Goal: Task Accomplishment & Management: Complete application form

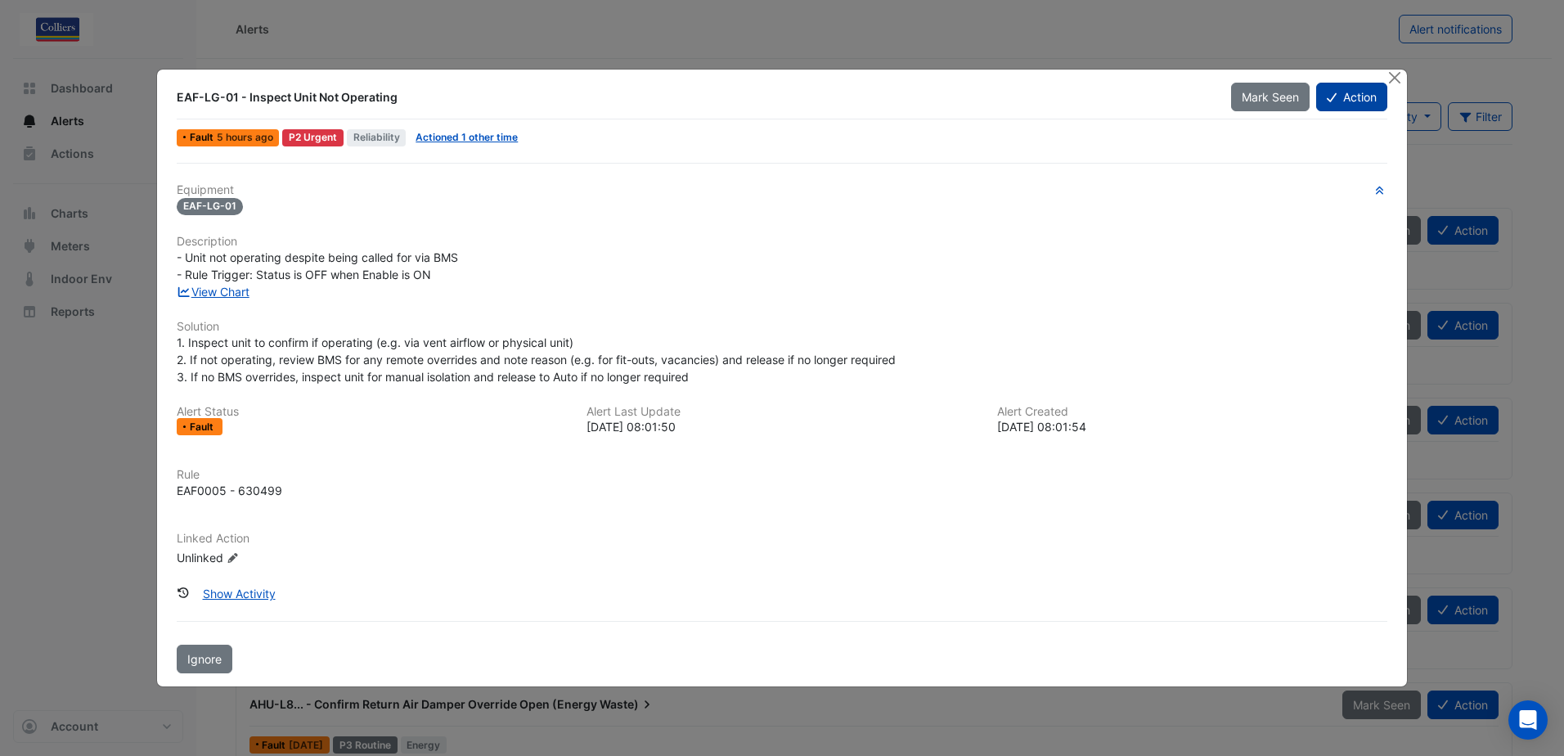
click at [1356, 101] on button "Action" at bounding box center [1351, 97] width 71 height 29
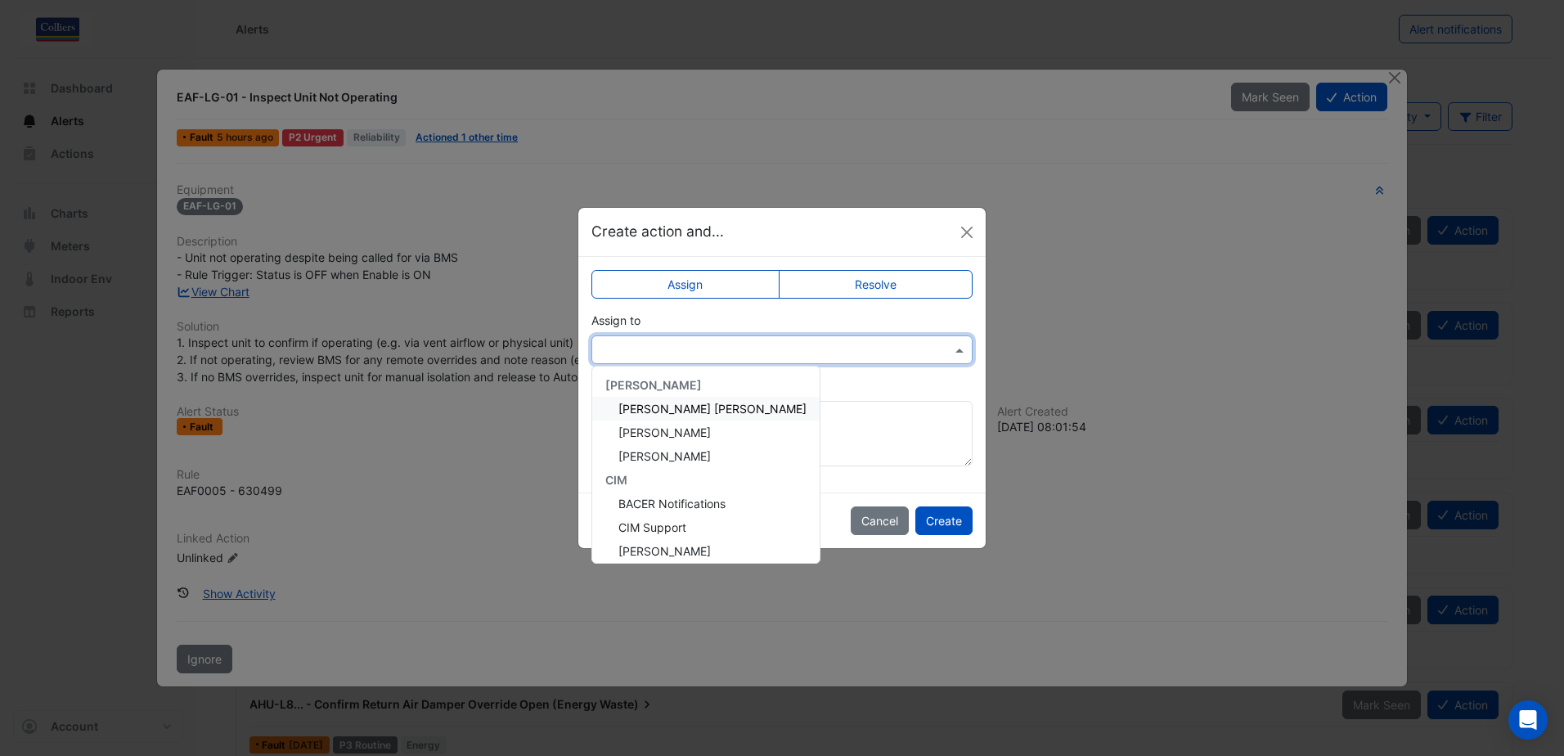
click at [699, 344] on input "text" at bounding box center [765, 350] width 330 height 17
click at [681, 437] on span "[PERSON_NAME]" at bounding box center [664, 432] width 92 height 14
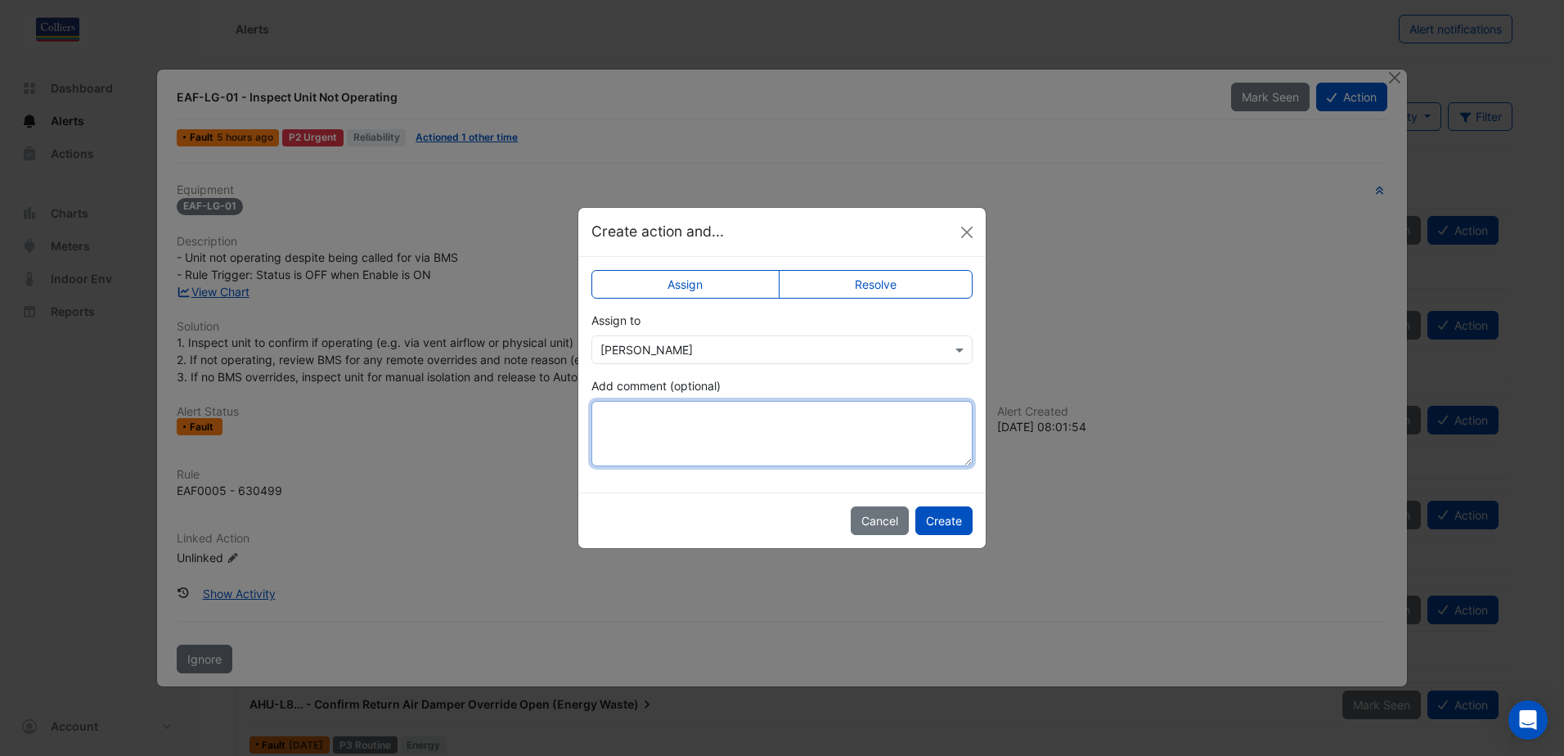
click at [685, 429] on textarea "Add comment (optional)" at bounding box center [781, 433] width 381 height 65
type textarea "**********"
click at [944, 517] on button "Create" at bounding box center [943, 520] width 57 height 29
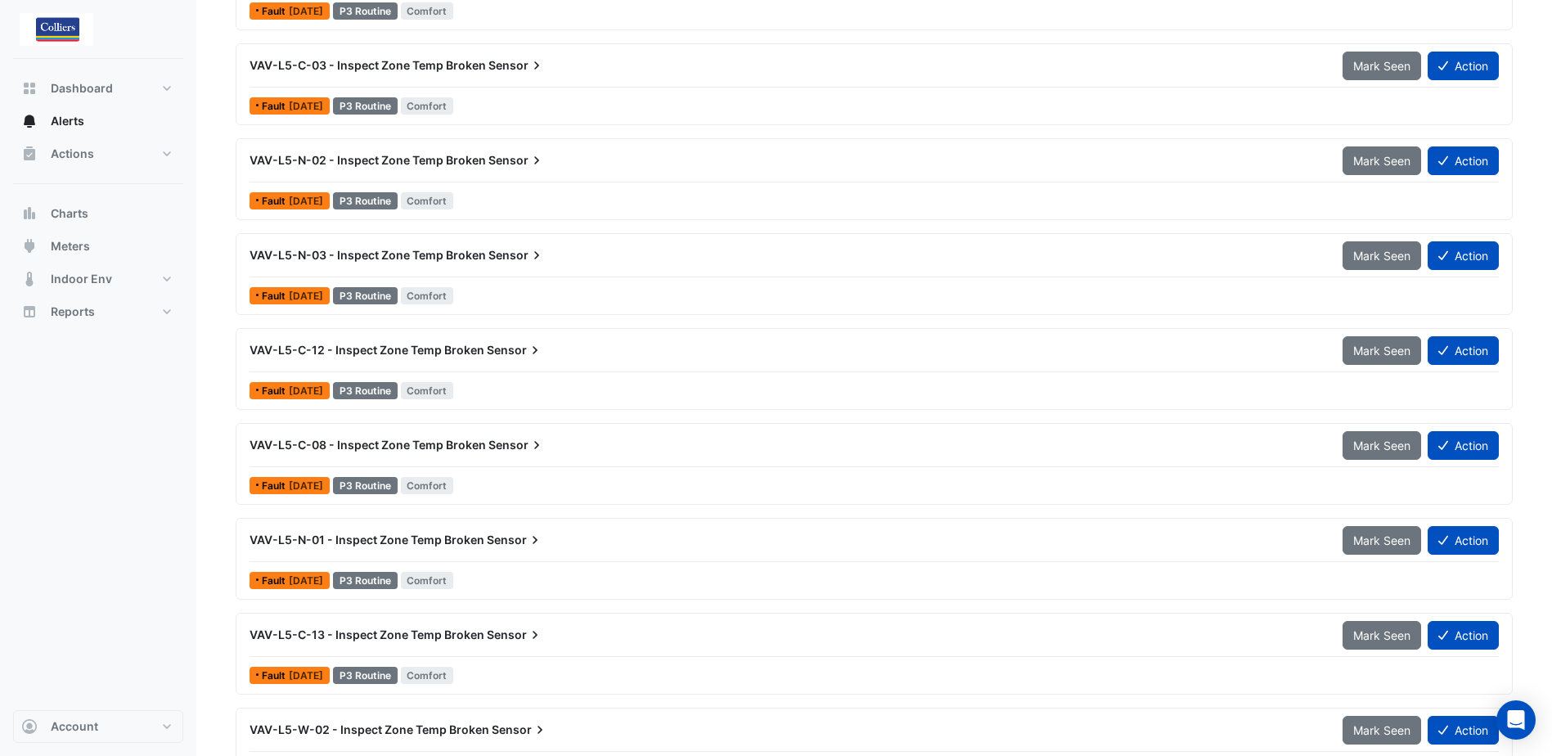
scroll to position [970, 0]
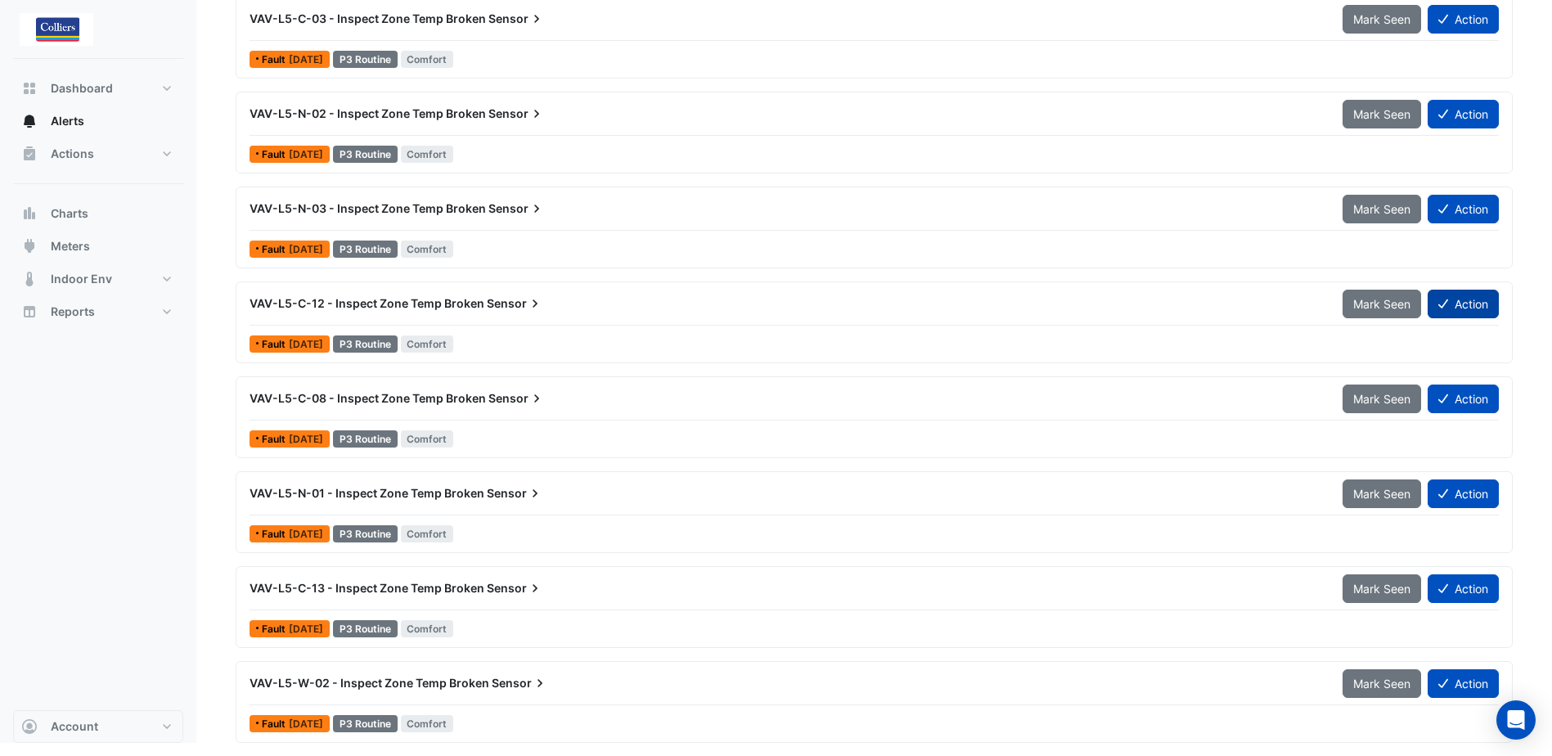
click at [1477, 308] on button "Action" at bounding box center [1463, 304] width 71 height 29
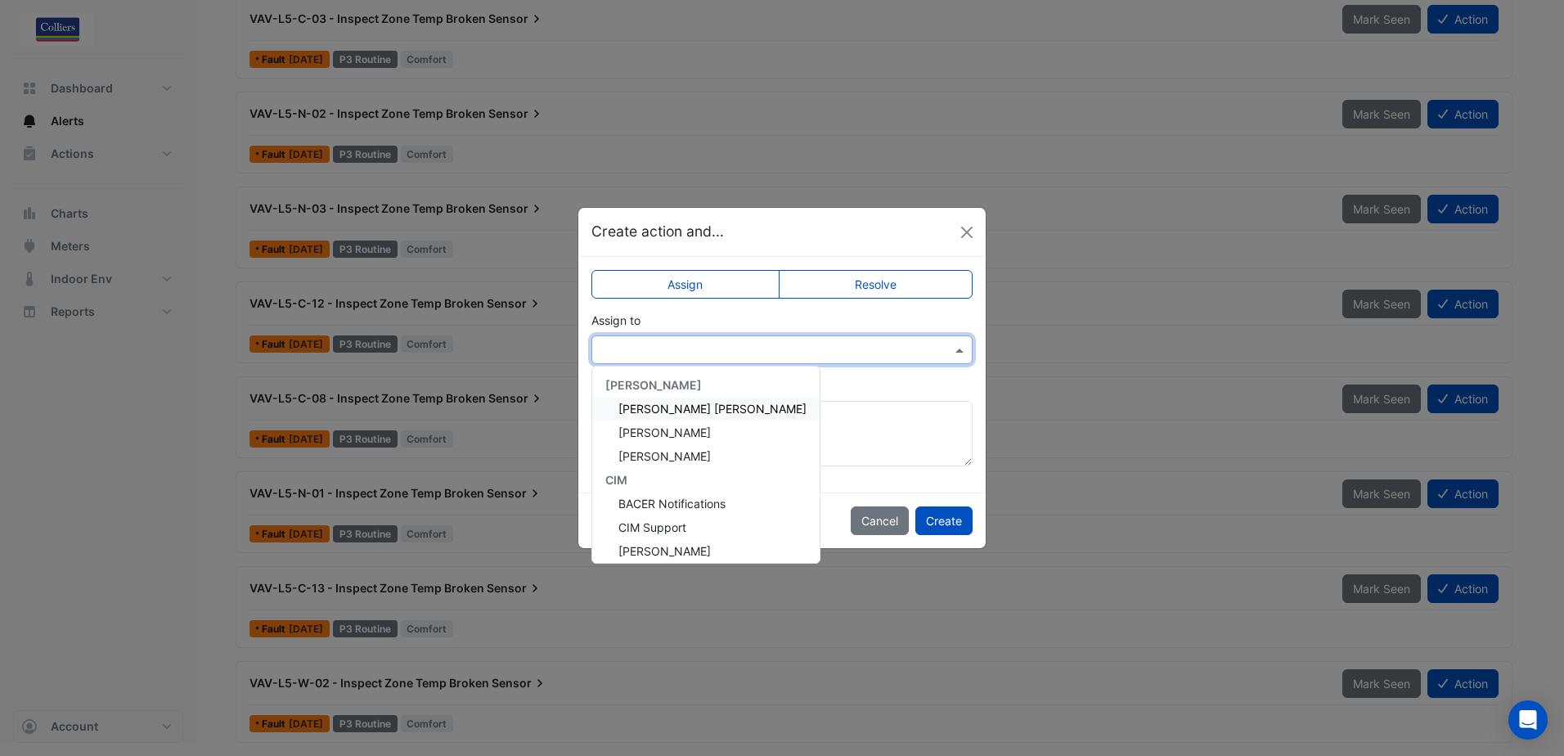
click at [960, 354] on span at bounding box center [961, 349] width 20 height 17
click at [960, 354] on div at bounding box center [781, 349] width 381 height 29
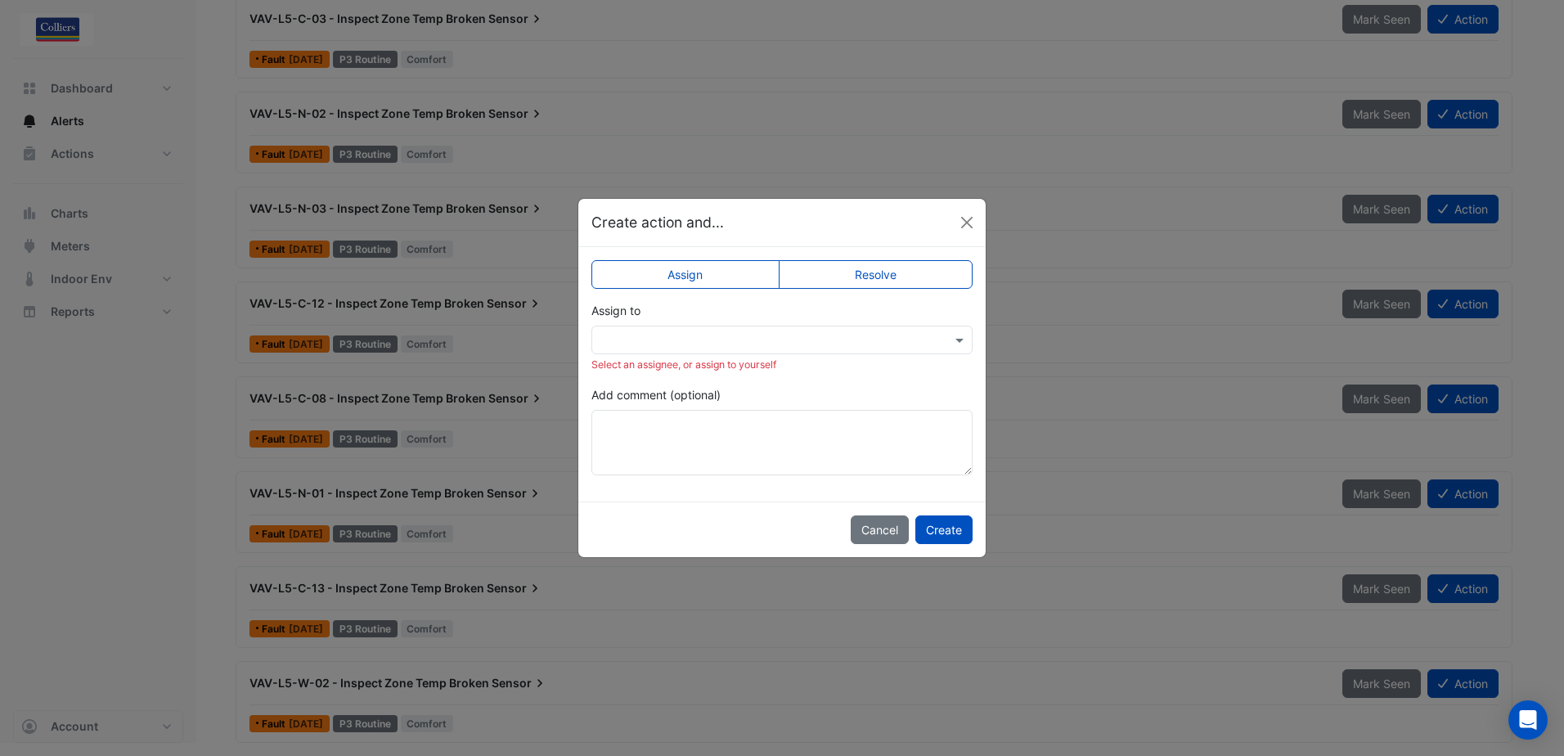
click at [913, 278] on label "Resolve" at bounding box center [876, 274] width 195 height 29
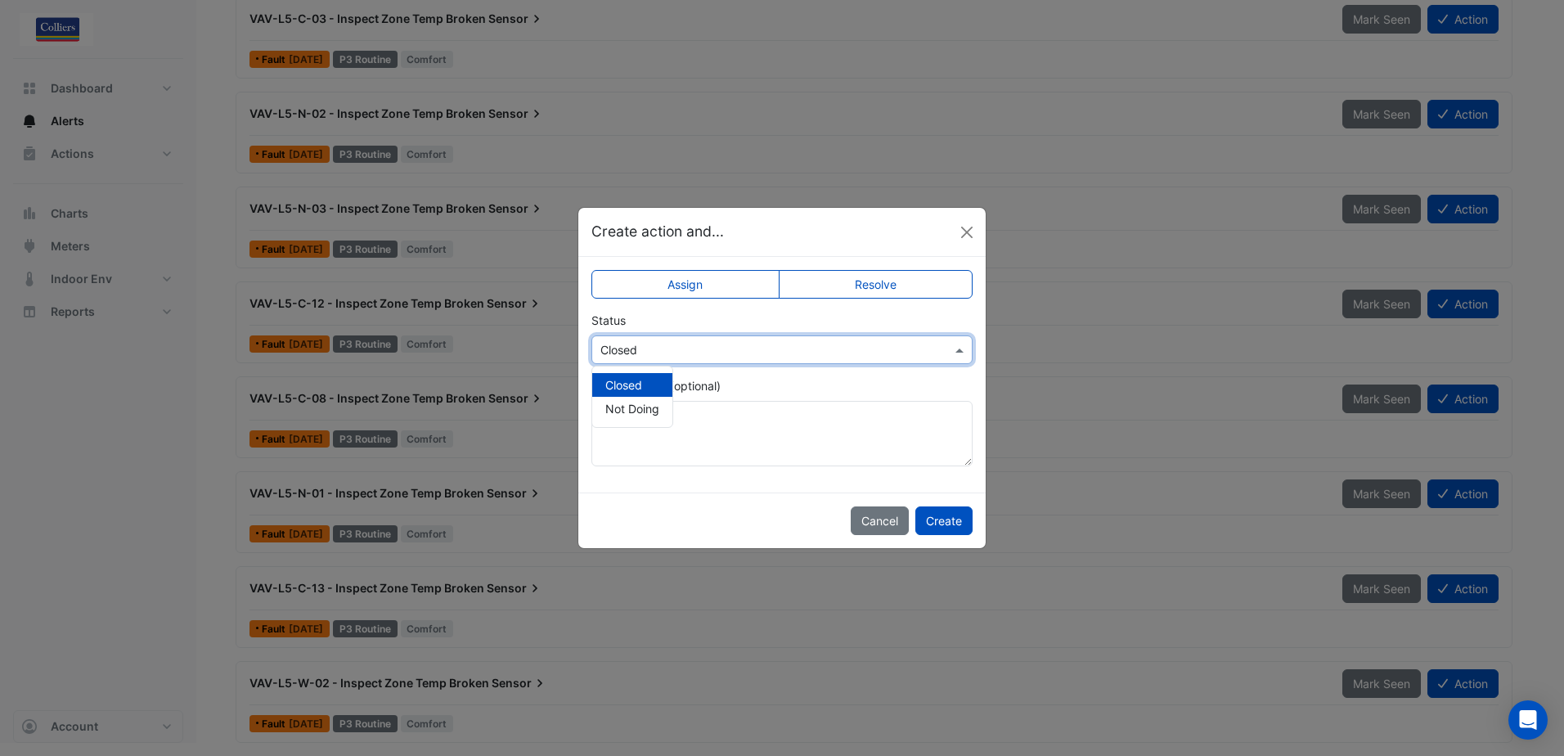
click at [957, 344] on span at bounding box center [961, 349] width 20 height 17
click at [956, 345] on span at bounding box center [961, 349] width 20 height 17
click at [969, 229] on button "Close" at bounding box center [967, 232] width 25 height 25
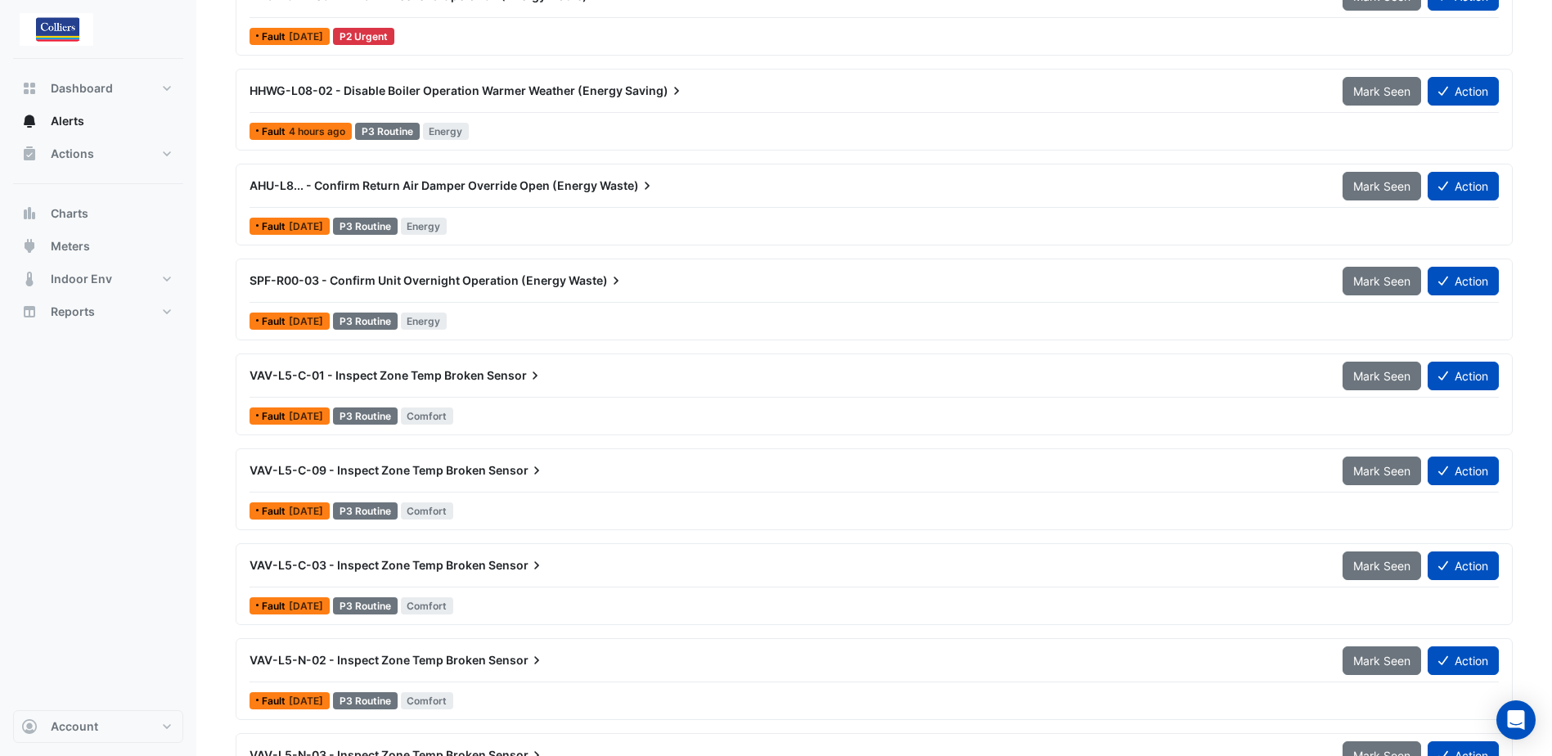
scroll to position [398, 0]
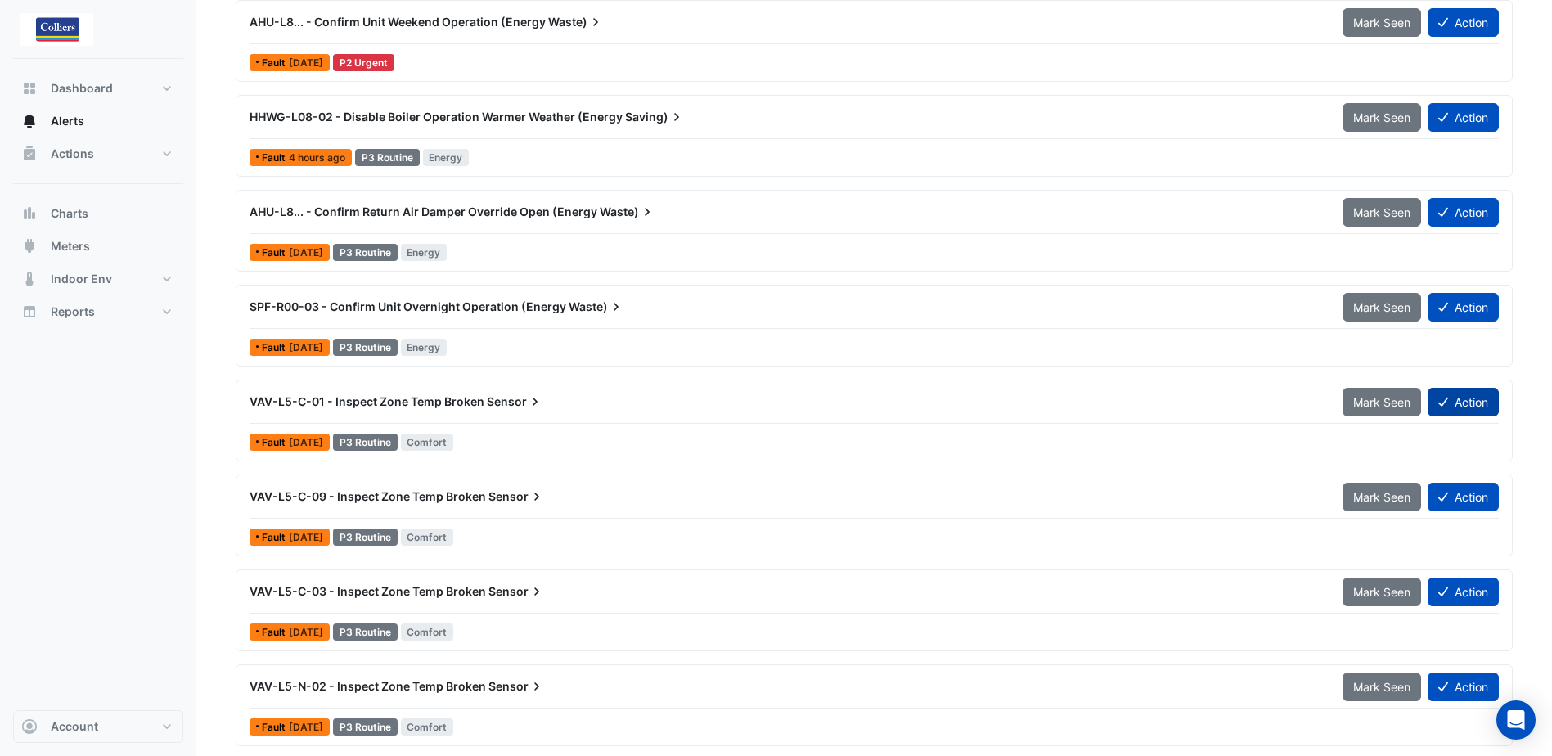
click at [1478, 408] on button "Action" at bounding box center [1463, 402] width 71 height 29
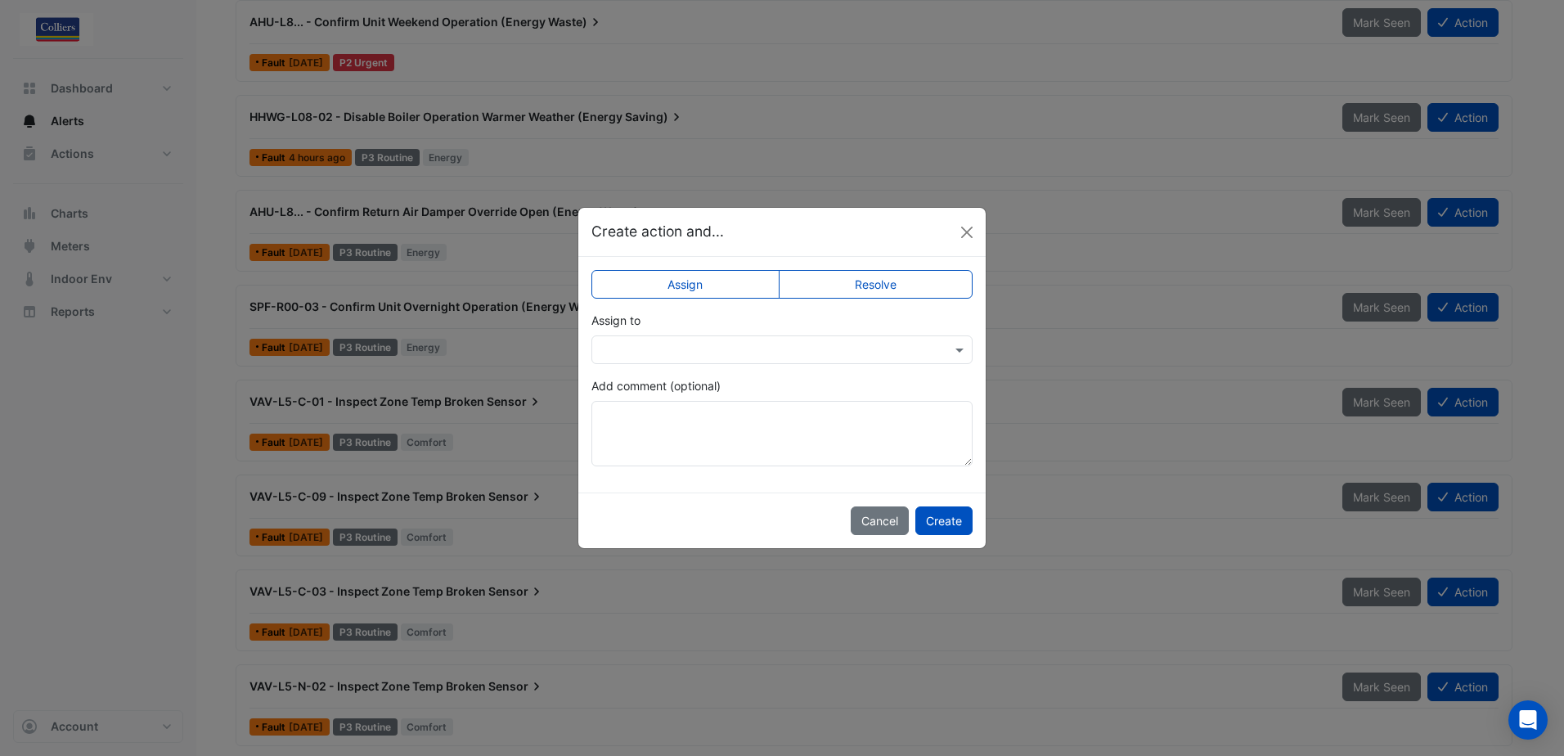
click at [900, 286] on label "Resolve" at bounding box center [876, 284] width 195 height 29
click at [639, 416] on textarea "Add comment (optional)" at bounding box center [781, 433] width 381 height 65
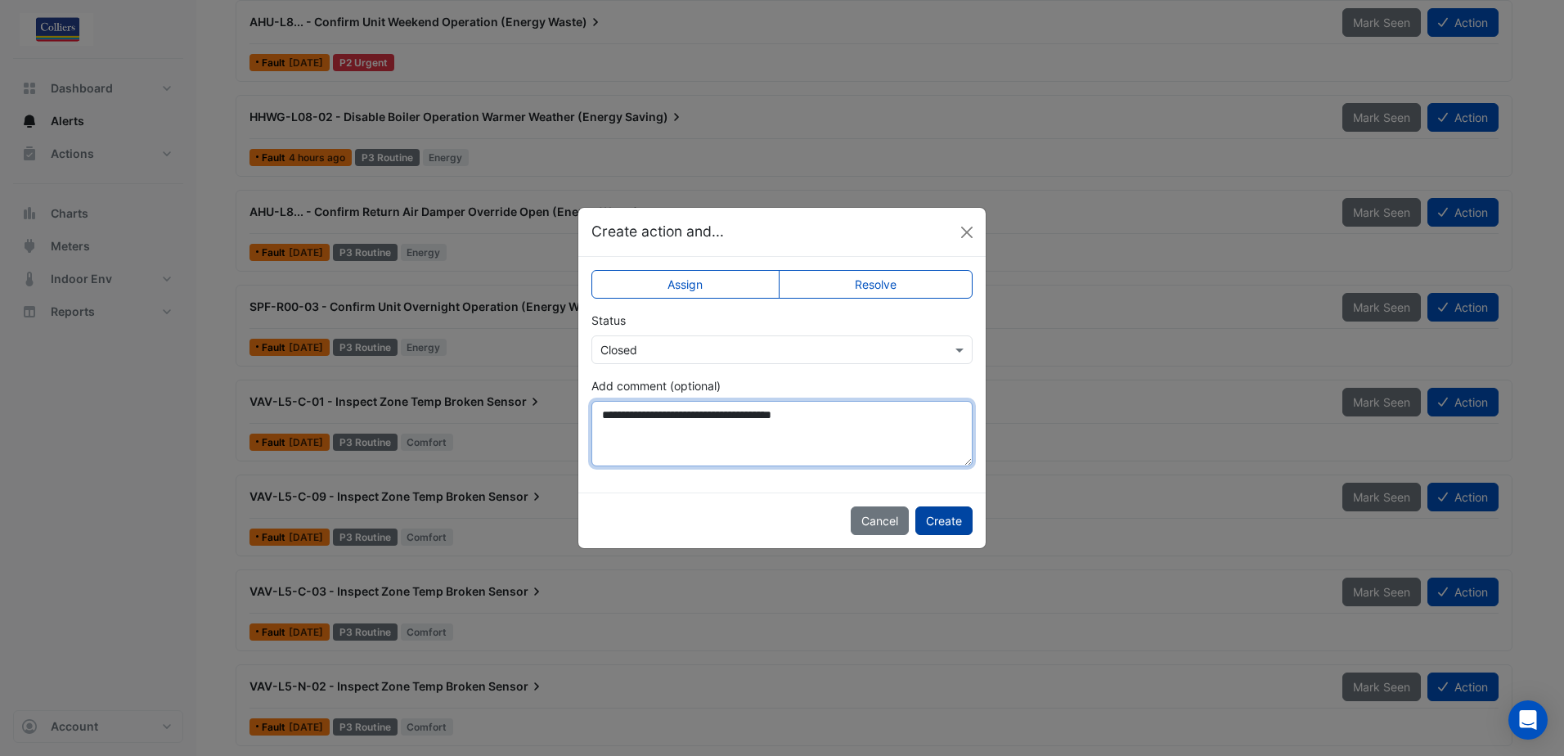
type textarea "**********"
click at [954, 525] on button "Create" at bounding box center [943, 520] width 57 height 29
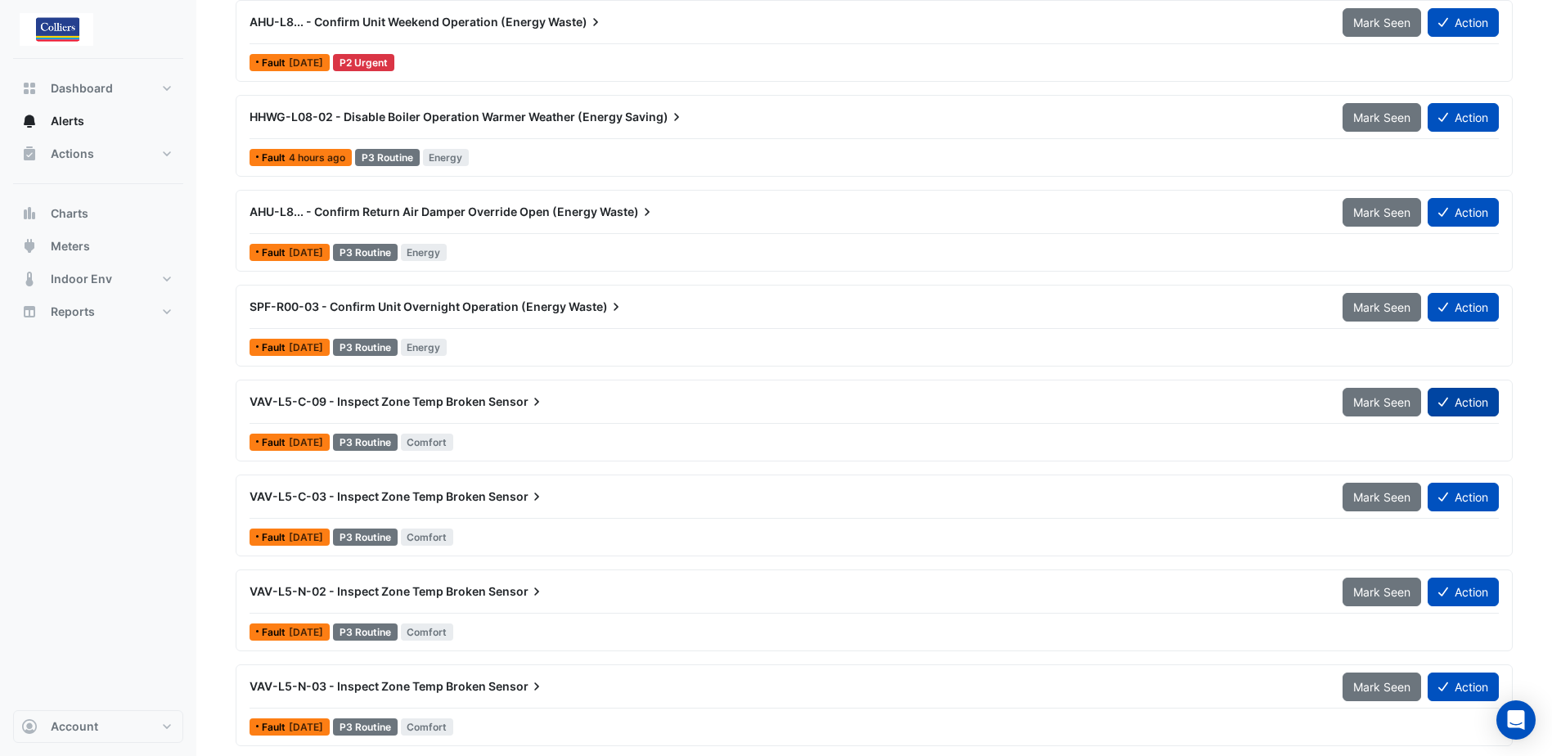
click at [1469, 402] on button "Action" at bounding box center [1463, 402] width 71 height 29
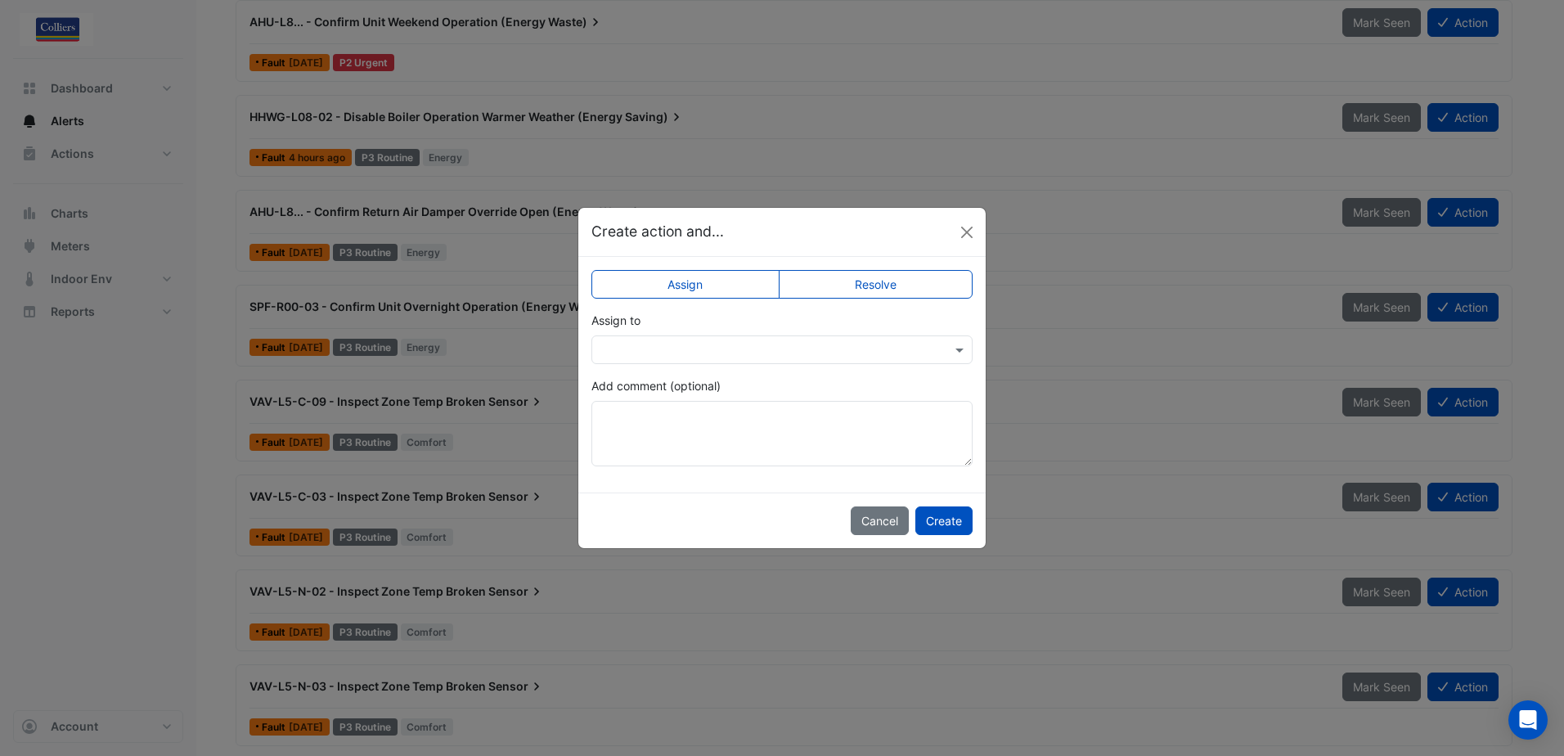
click at [872, 277] on label "Resolve" at bounding box center [876, 284] width 195 height 29
click at [659, 425] on textarea "Add comment (optional)" at bounding box center [781, 433] width 381 height 65
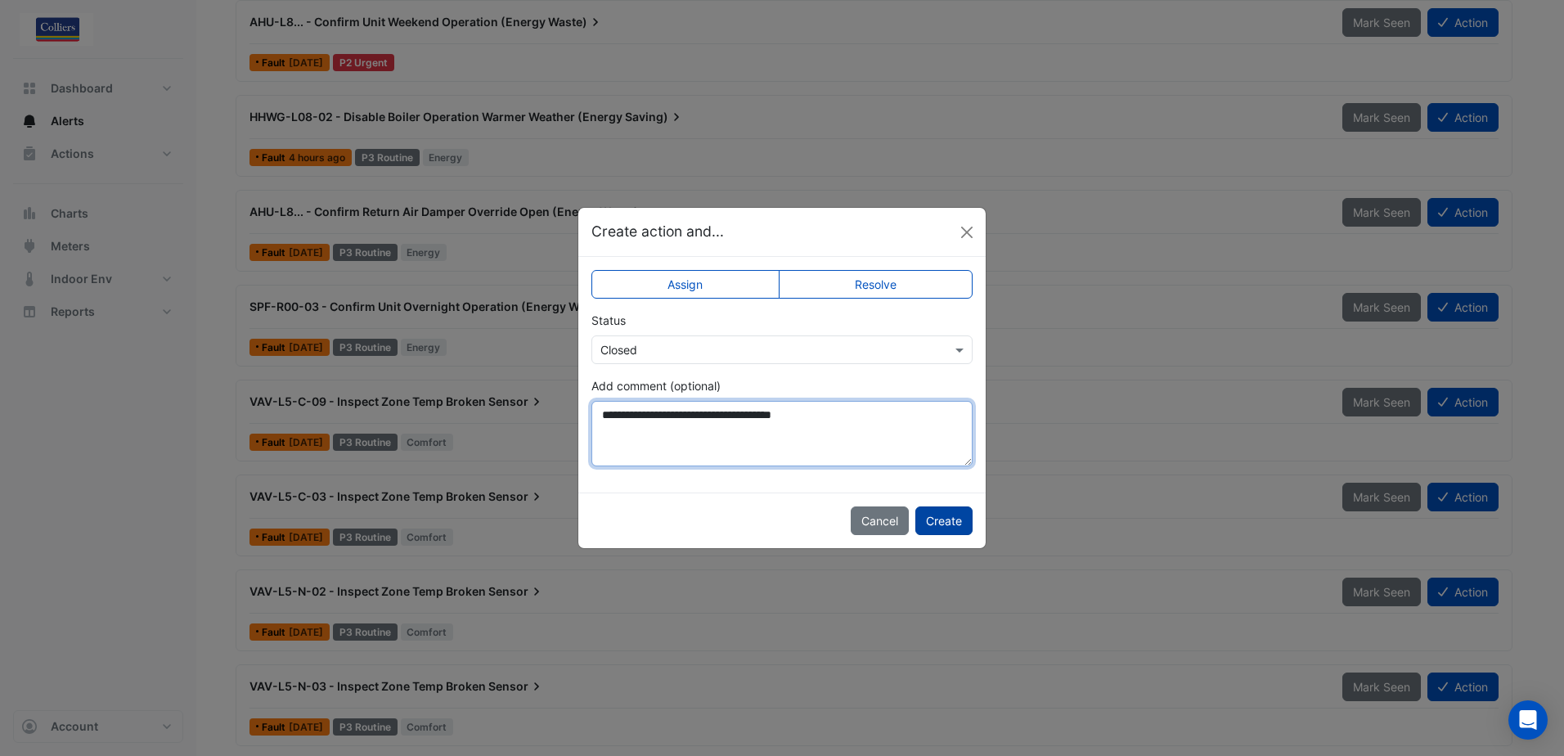
type textarea "**********"
click at [937, 524] on button "Create" at bounding box center [943, 520] width 57 height 29
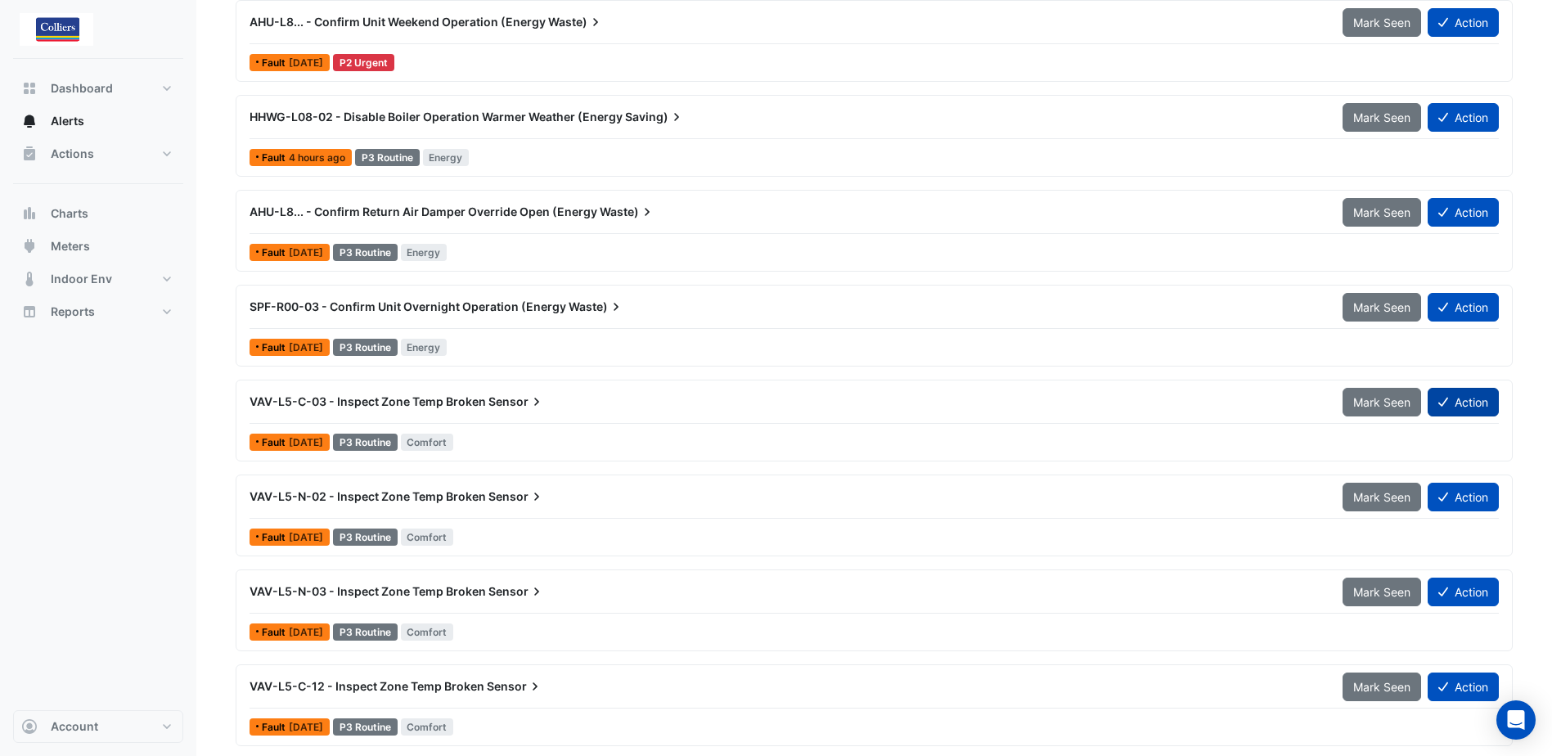
click at [1465, 407] on button "Action" at bounding box center [1463, 402] width 71 height 29
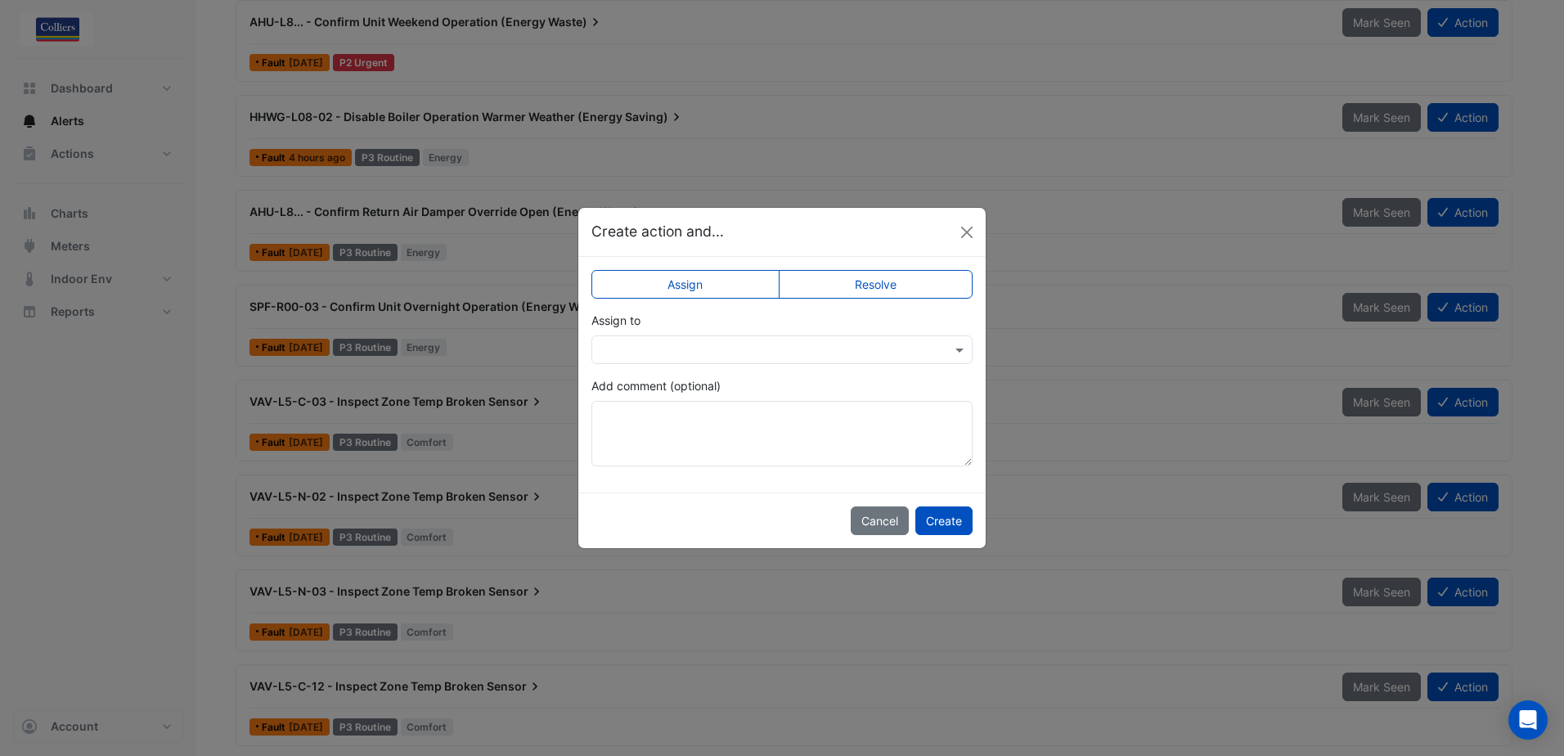
click at [885, 280] on label "Resolve" at bounding box center [876, 284] width 195 height 29
click at [714, 410] on textarea "Add comment (optional)" at bounding box center [781, 433] width 381 height 65
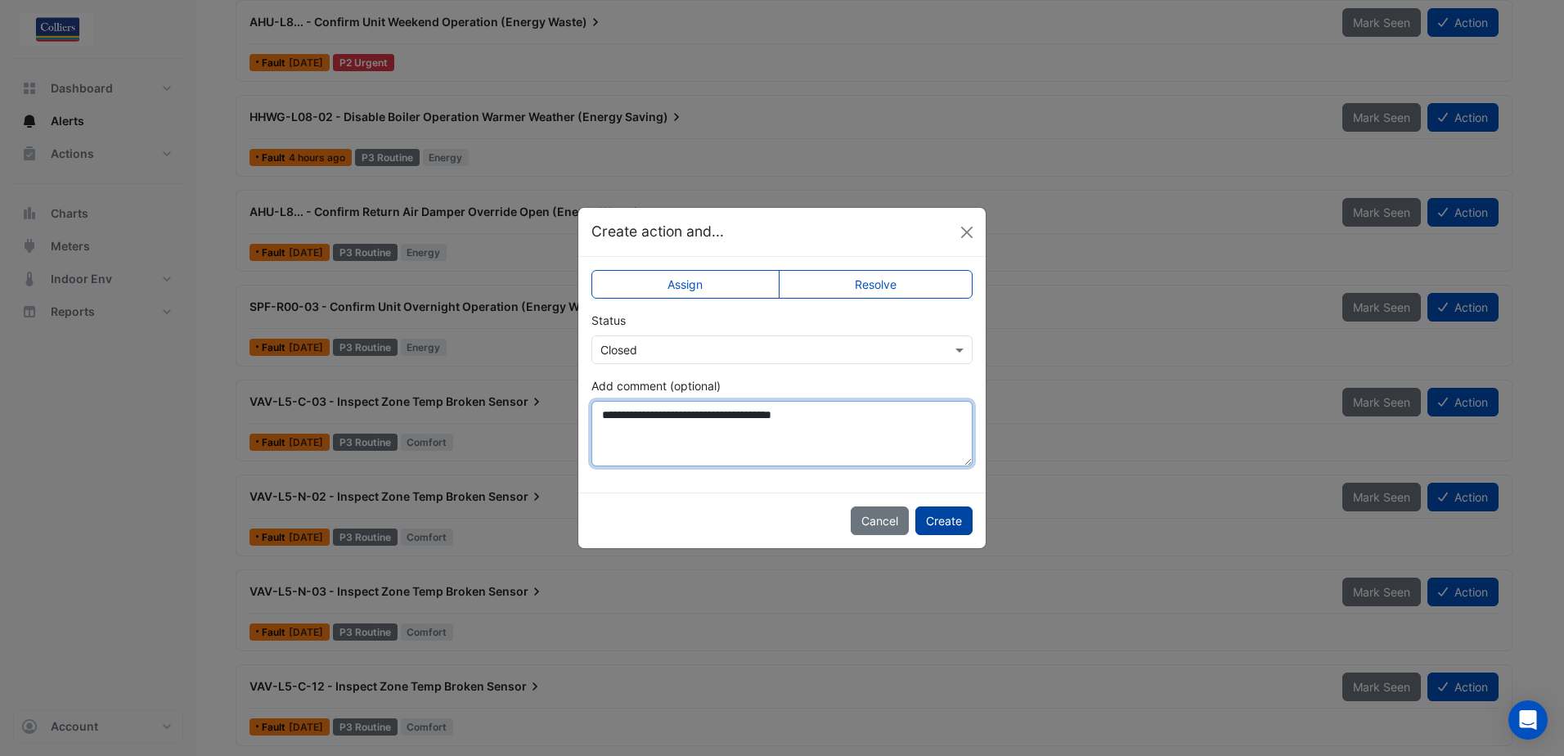
type textarea "**********"
click at [956, 523] on button "Create" at bounding box center [943, 520] width 57 height 29
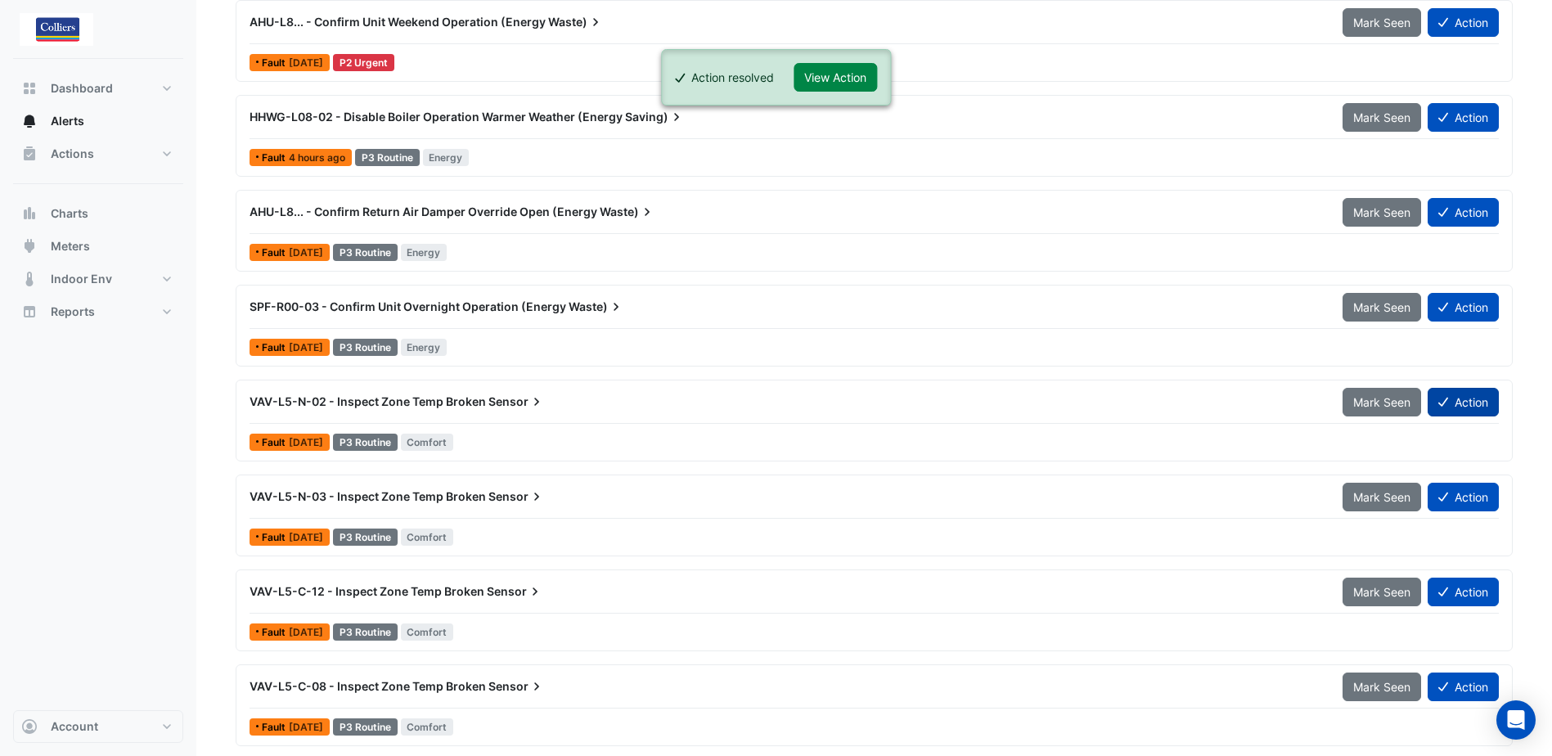
click at [1459, 401] on button "Action" at bounding box center [1463, 402] width 71 height 29
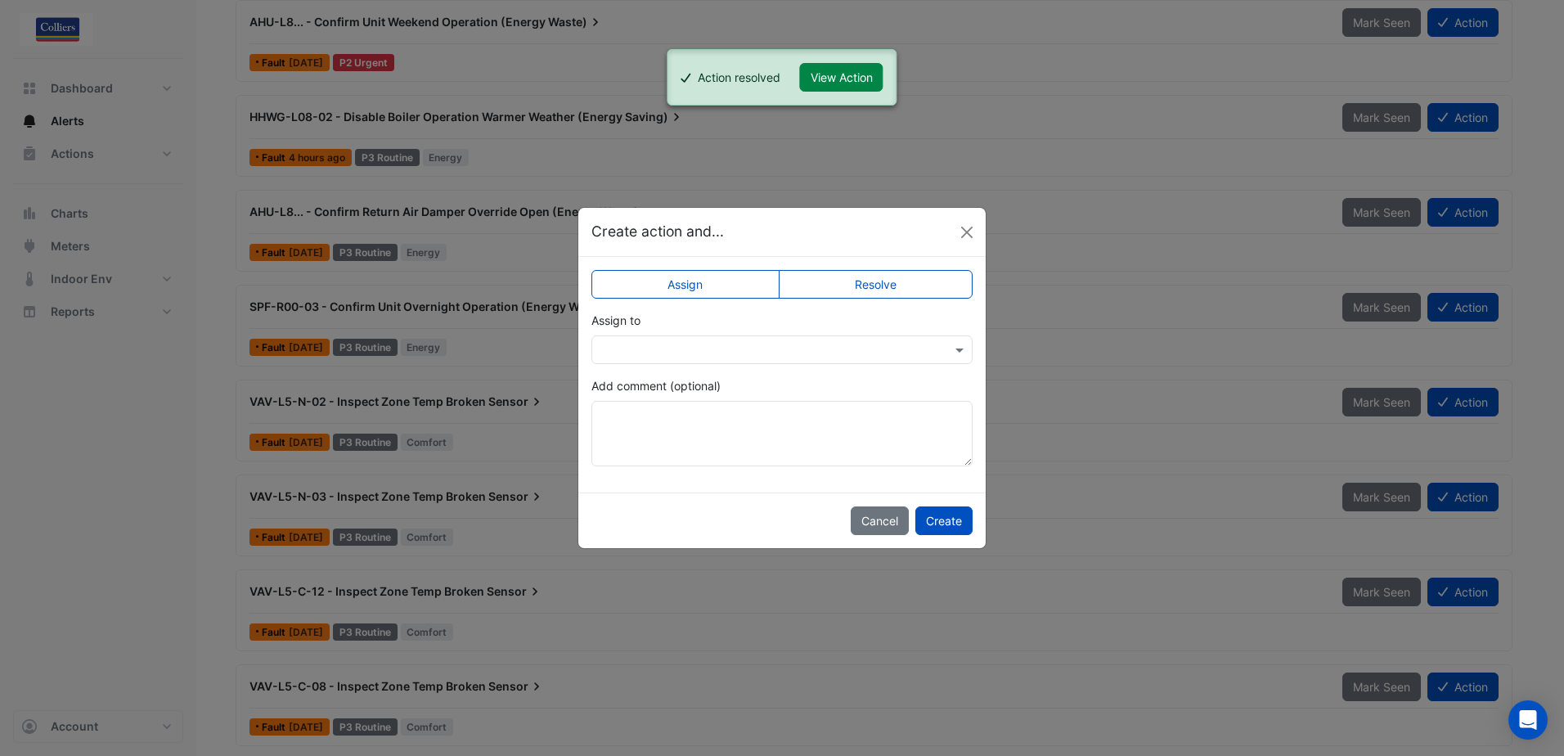
click at [879, 285] on label "Resolve" at bounding box center [876, 284] width 195 height 29
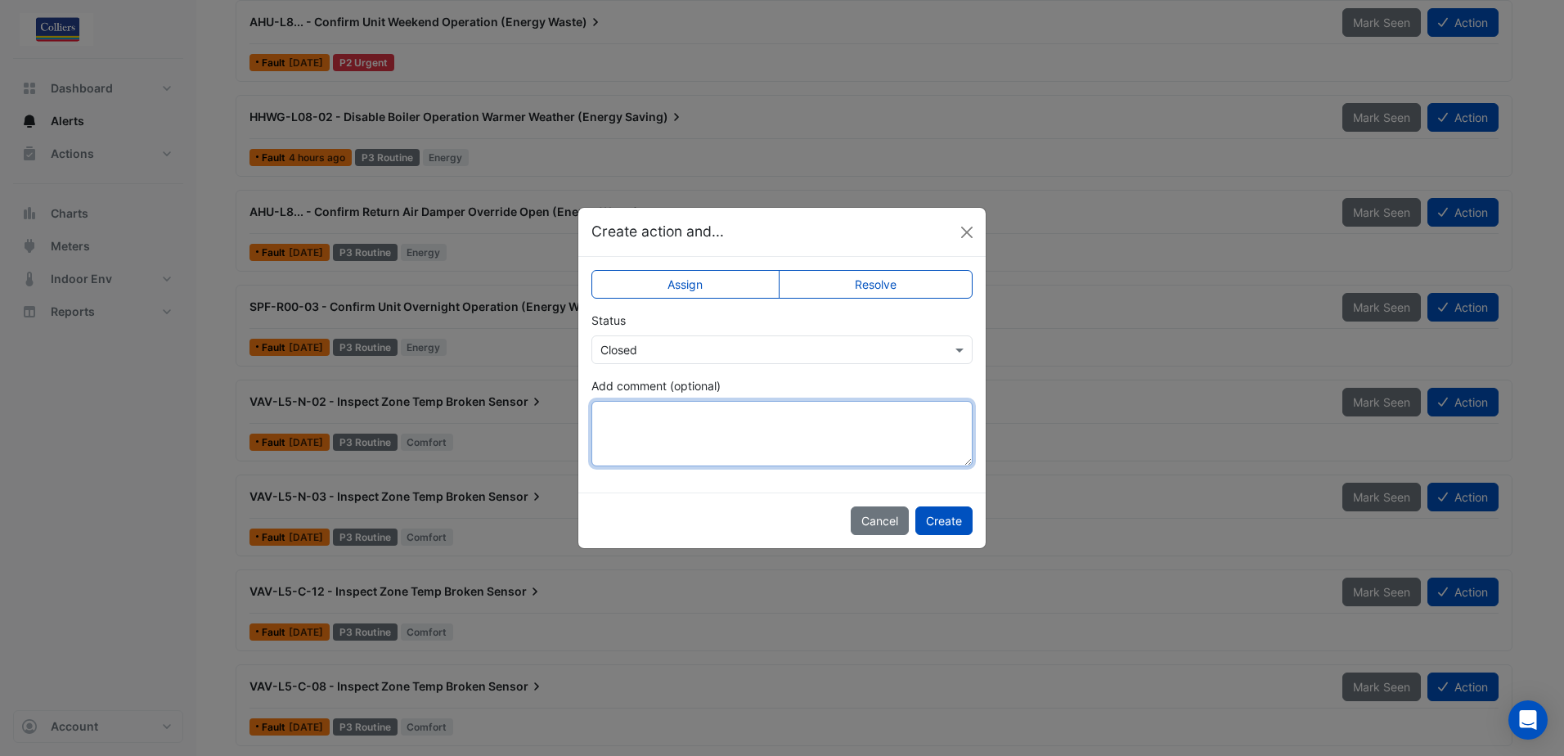
click at [699, 420] on textarea "Add comment (optional)" at bounding box center [781, 433] width 381 height 65
type textarea "**********"
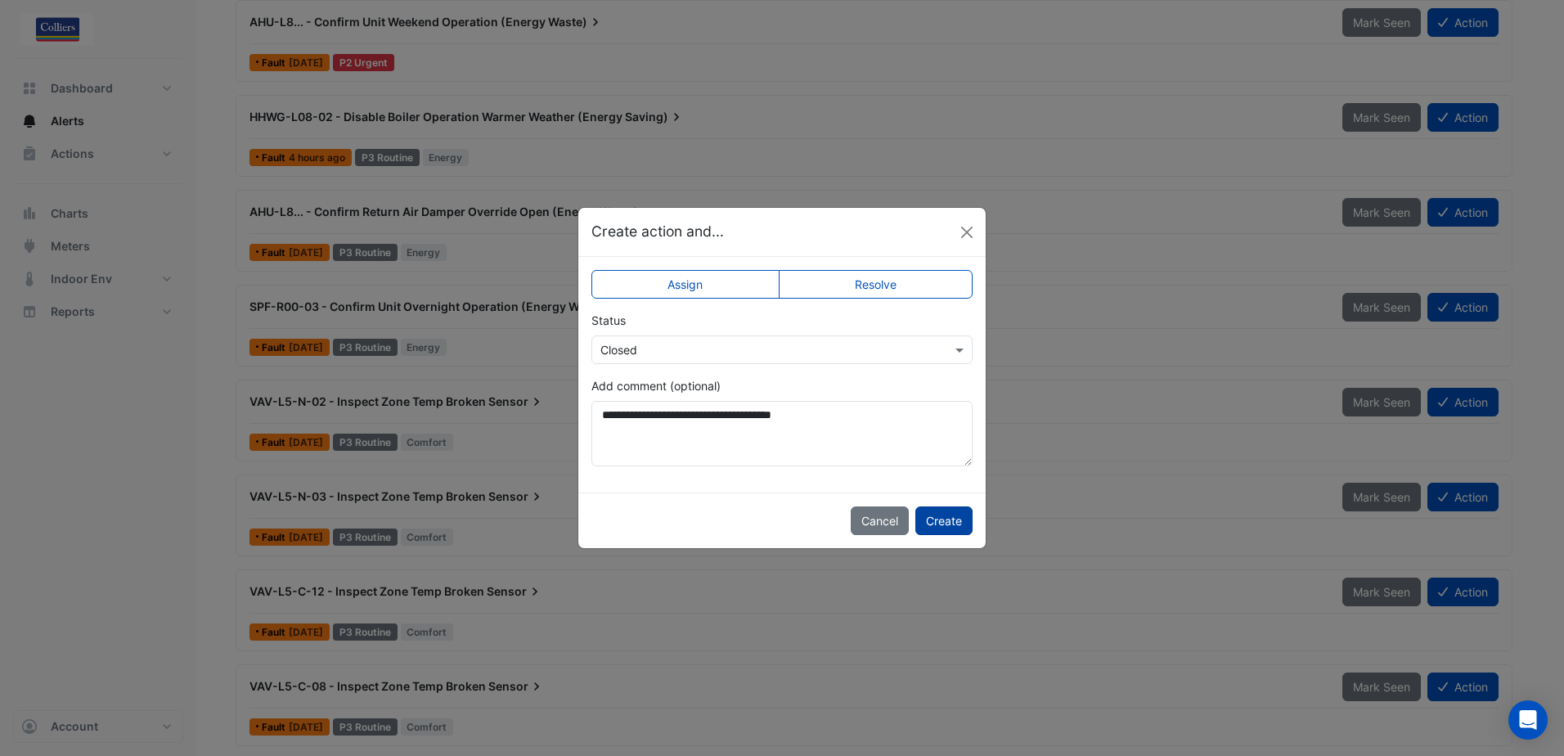
click at [959, 521] on button "Create" at bounding box center [943, 520] width 57 height 29
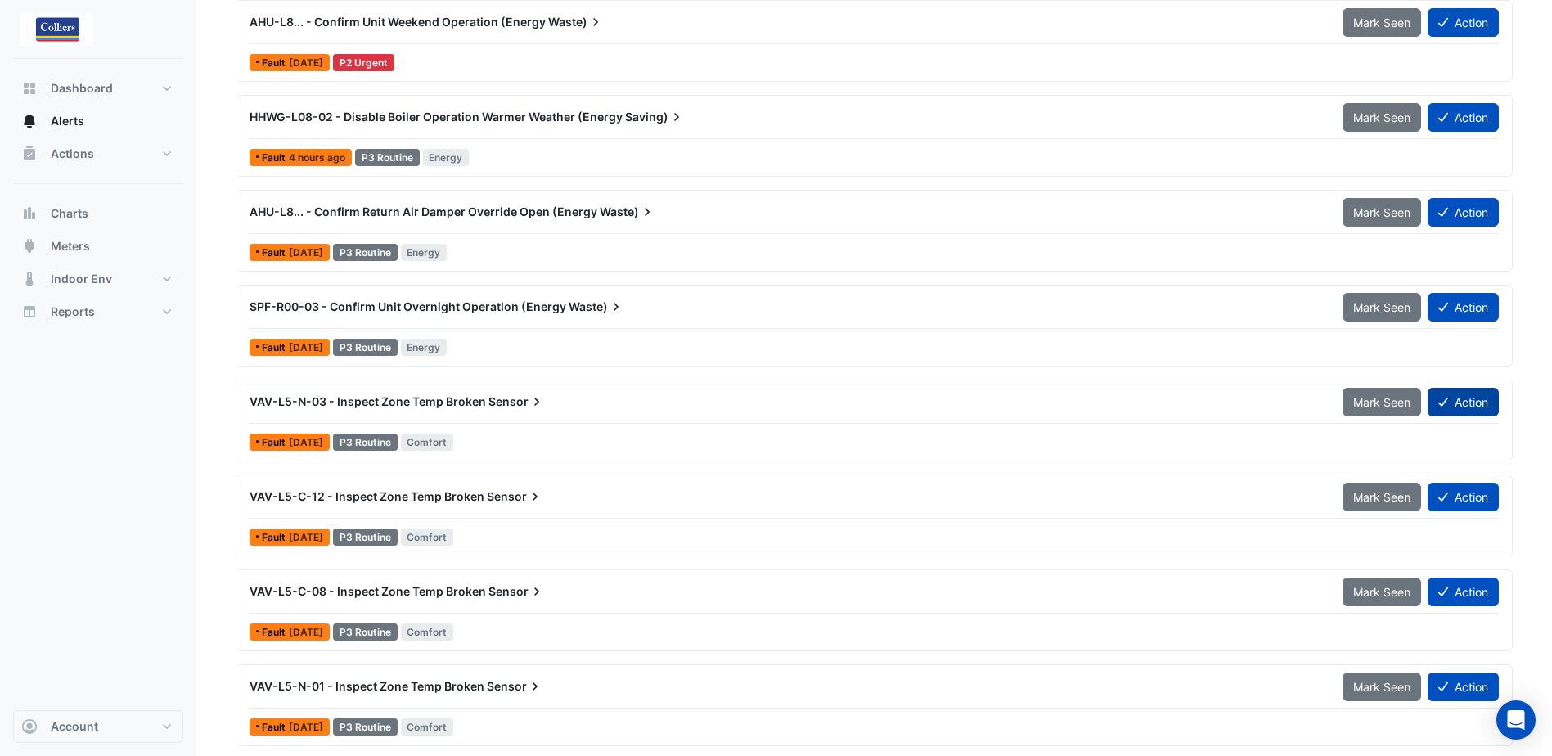
click at [1463, 402] on button "Action" at bounding box center [1463, 402] width 71 height 29
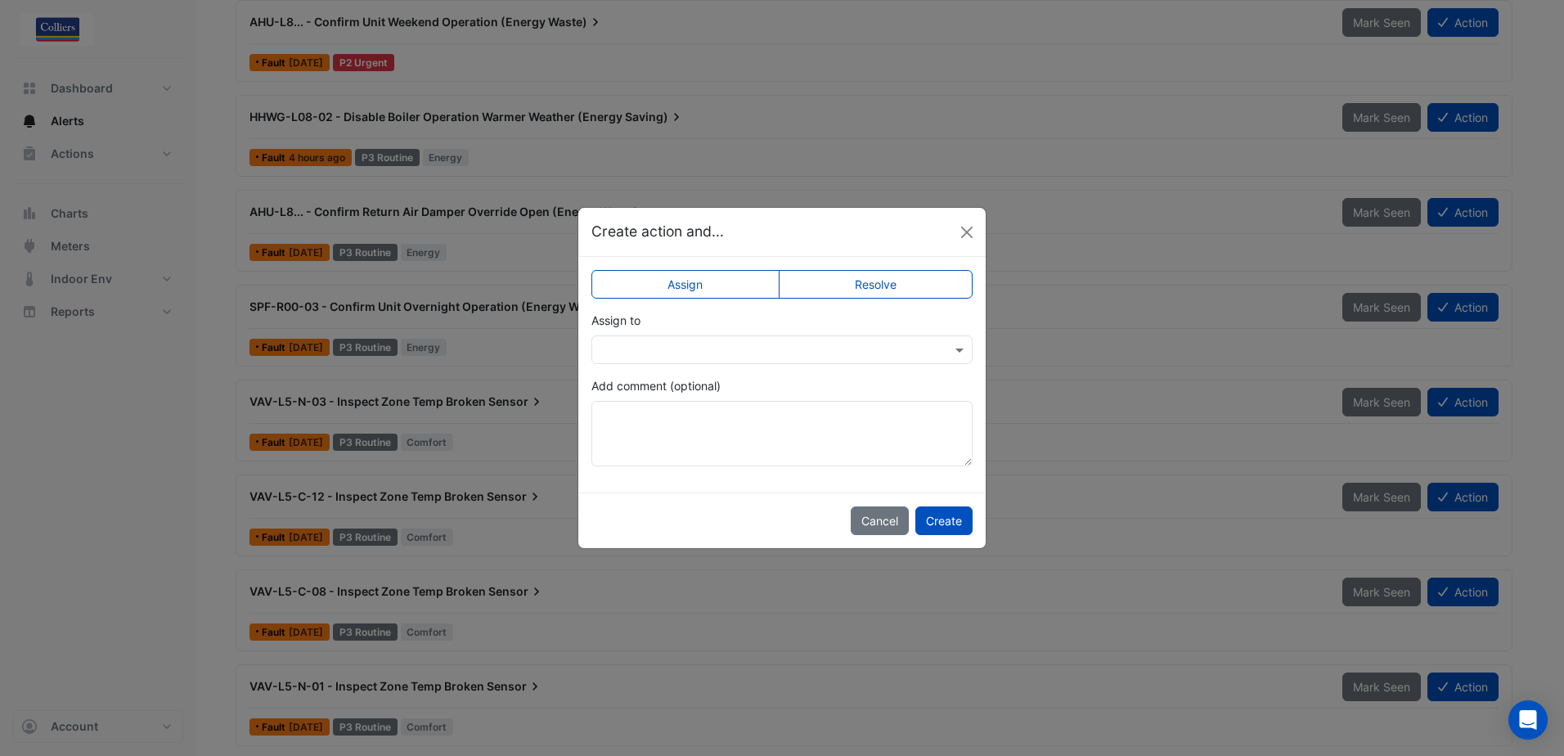
click at [869, 286] on label "Resolve" at bounding box center [876, 284] width 195 height 29
click at [708, 420] on textarea "Add comment (optional)" at bounding box center [781, 433] width 381 height 65
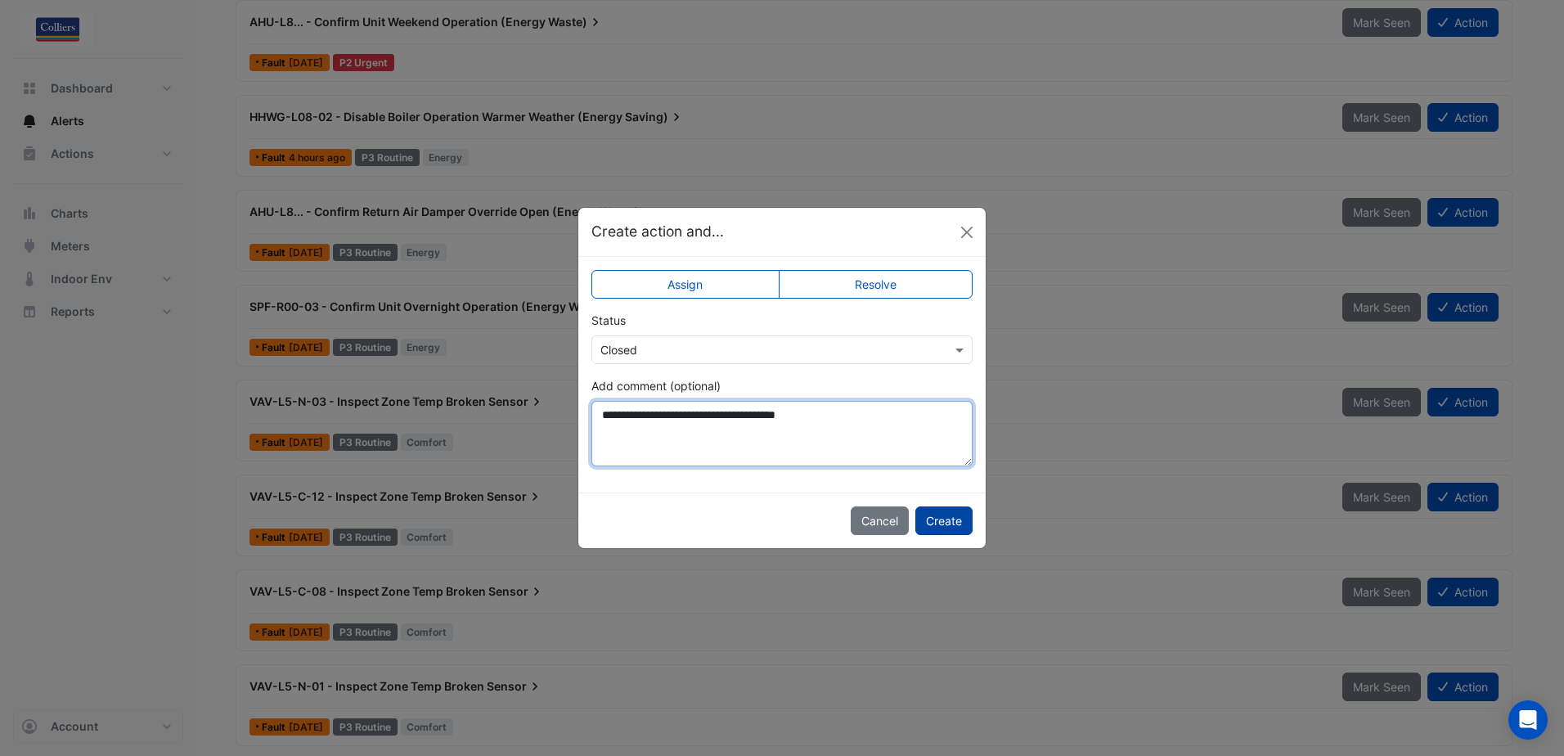
type textarea "**********"
click at [936, 529] on button "Create" at bounding box center [943, 520] width 57 height 29
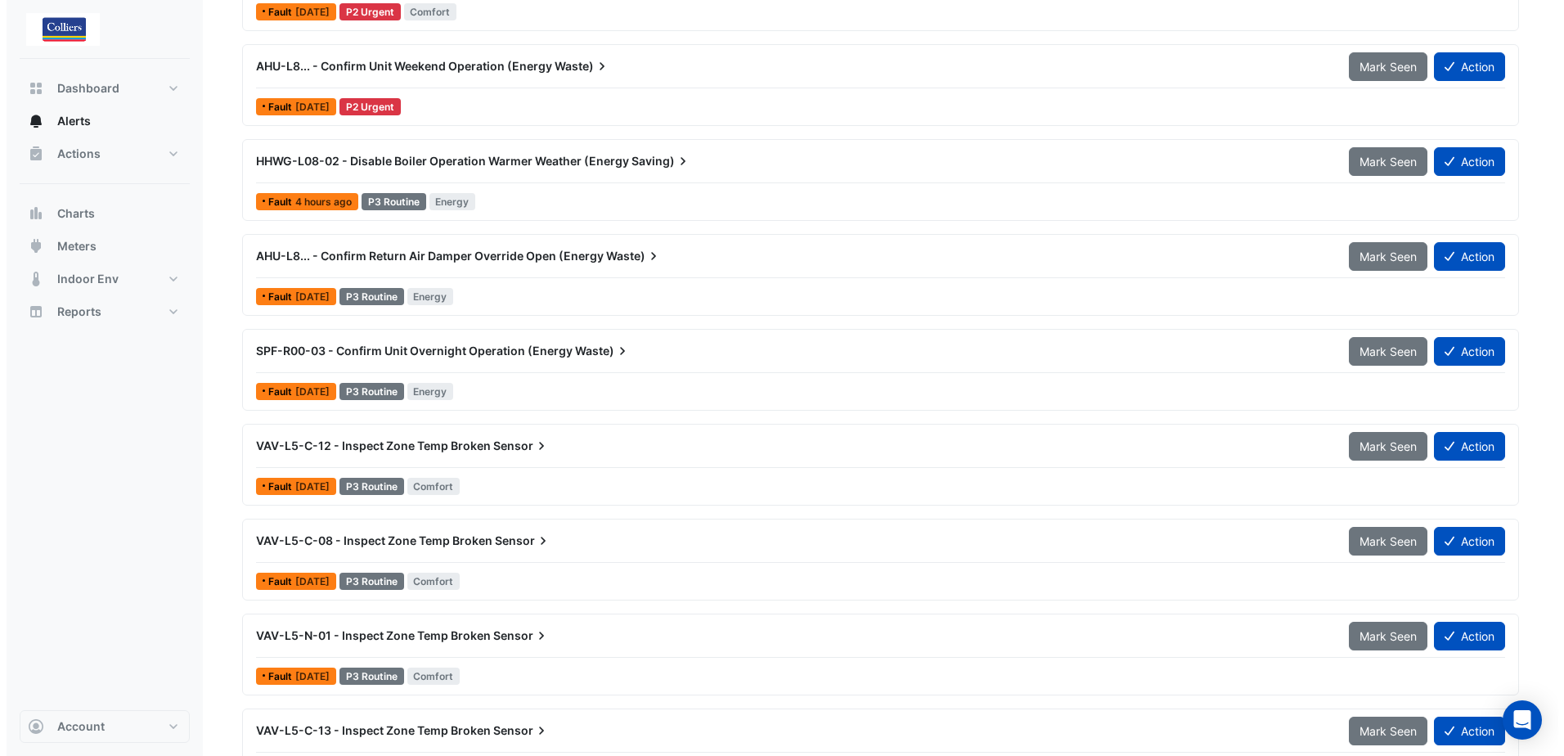
scroll to position [332, 0]
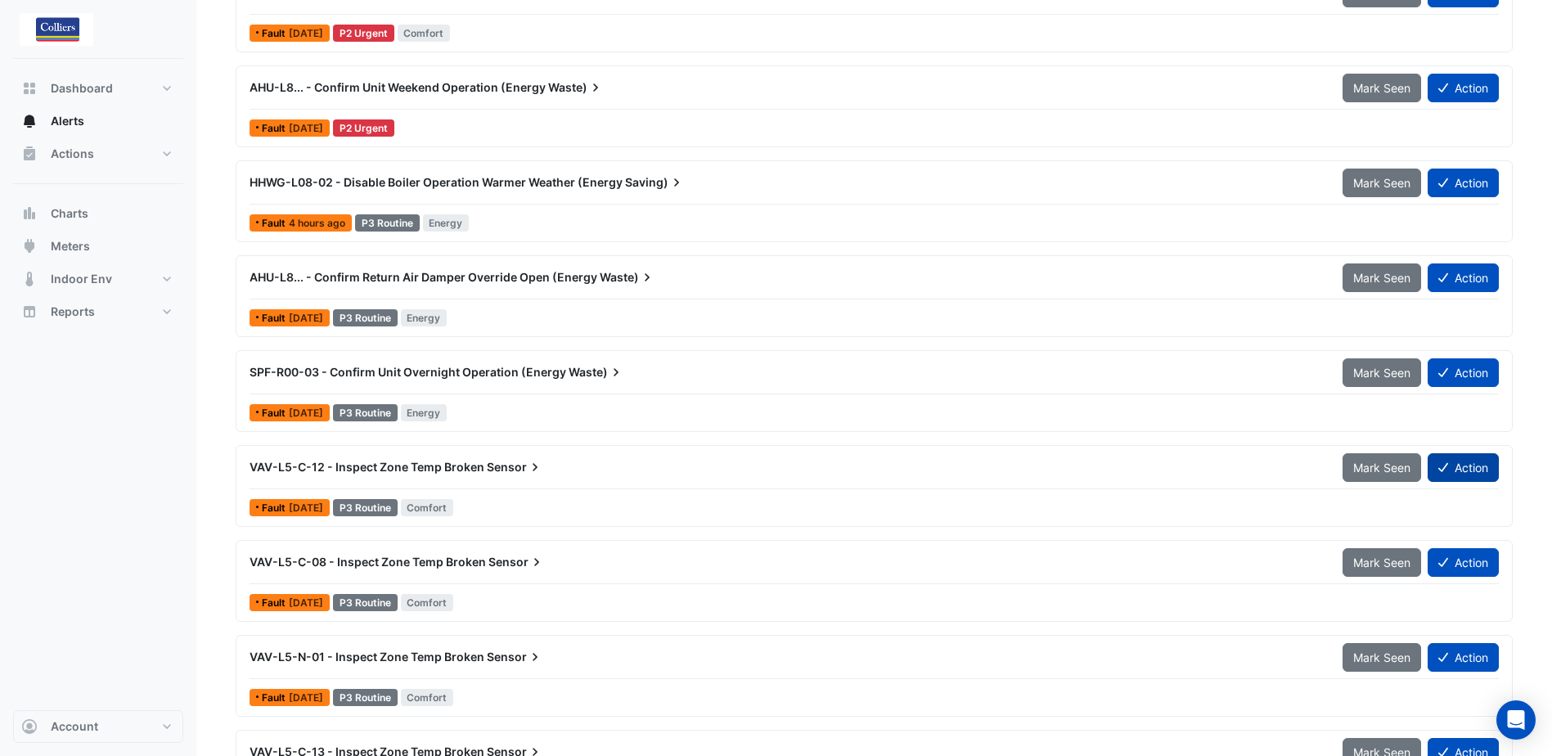
click at [1469, 470] on button "Action" at bounding box center [1463, 467] width 71 height 29
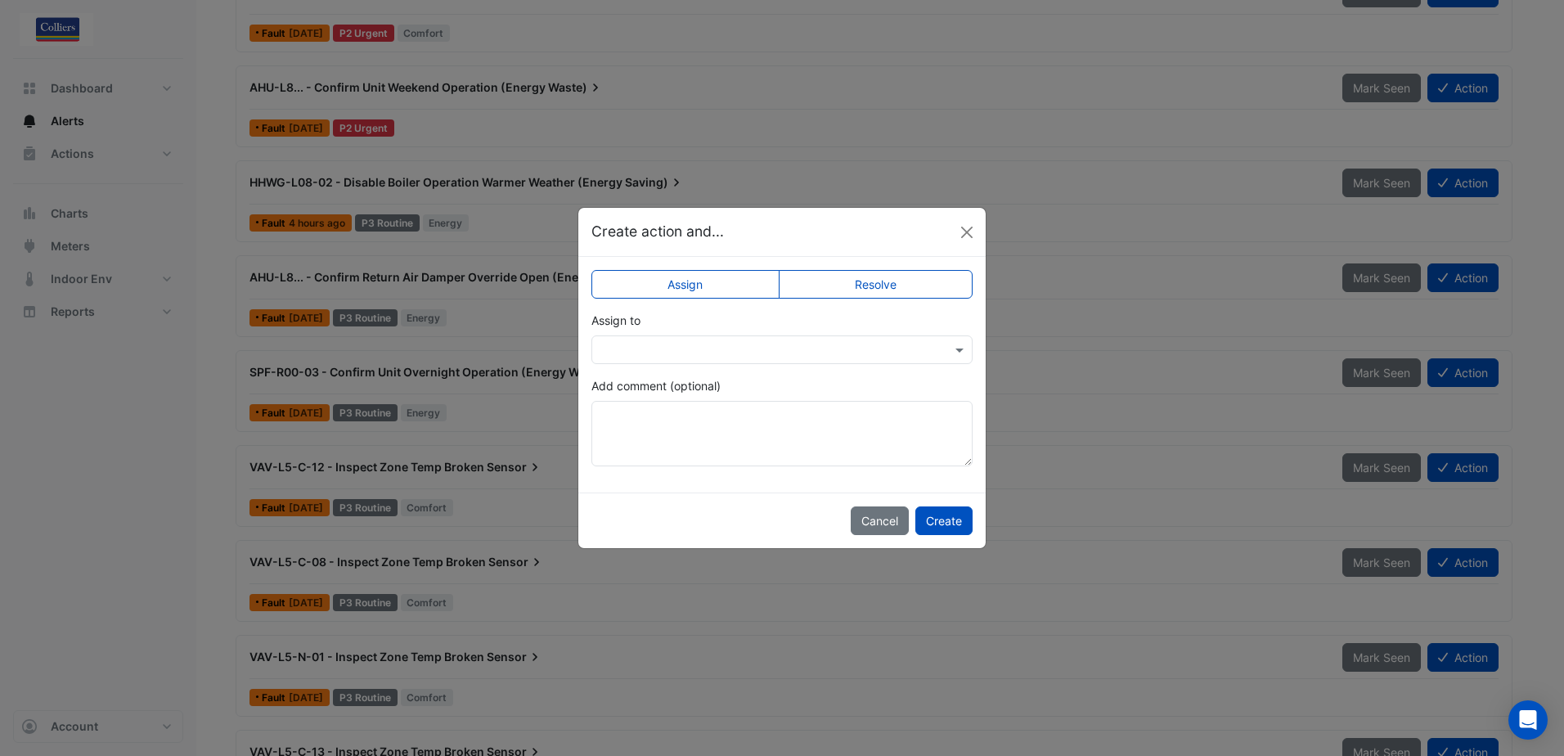
click at [882, 286] on label "Resolve" at bounding box center [876, 284] width 195 height 29
click at [640, 413] on textarea "Add comment (optional)" at bounding box center [781, 433] width 381 height 65
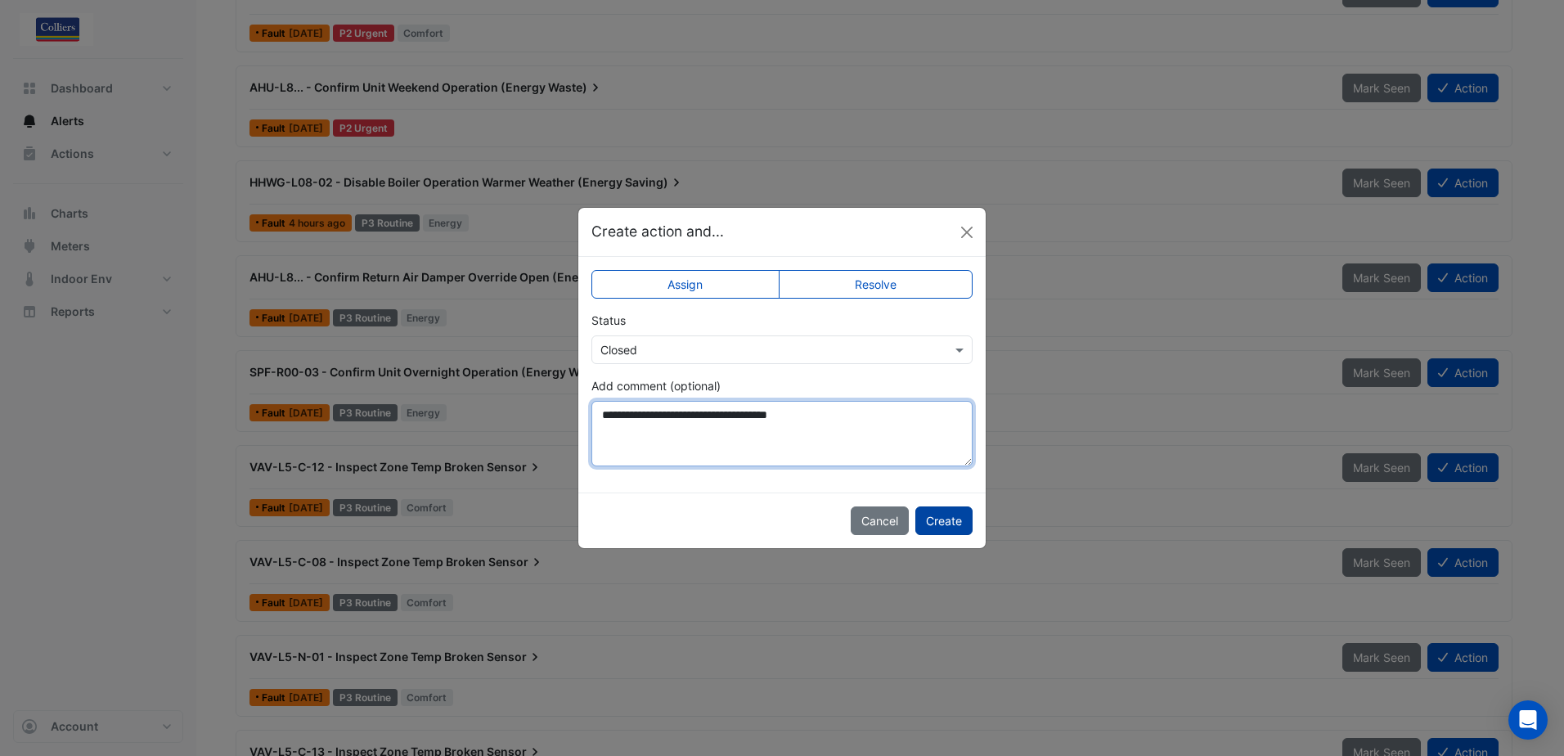
type textarea "**********"
click at [942, 525] on button "Create" at bounding box center [943, 520] width 57 height 29
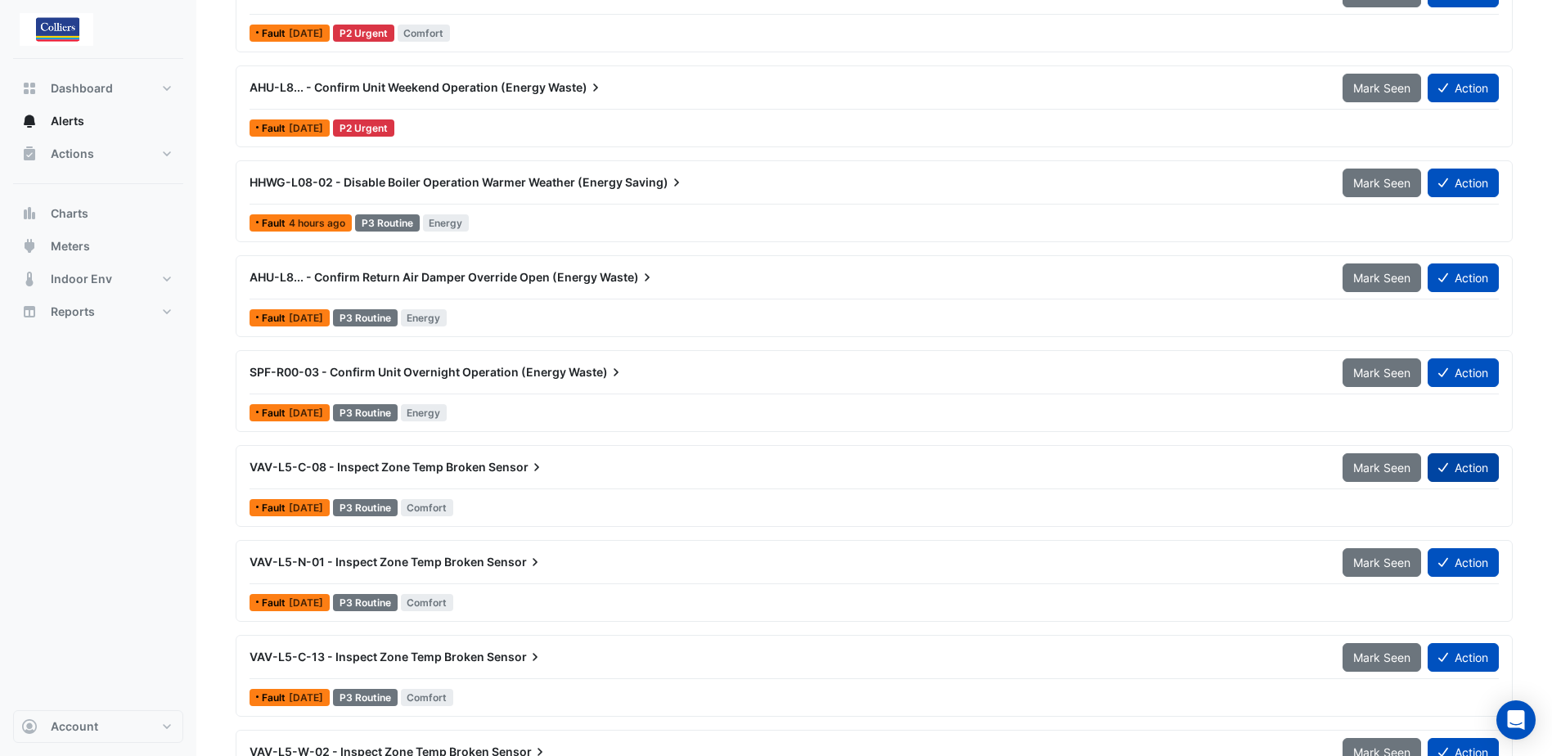
click at [1459, 474] on button "Action" at bounding box center [1463, 467] width 71 height 29
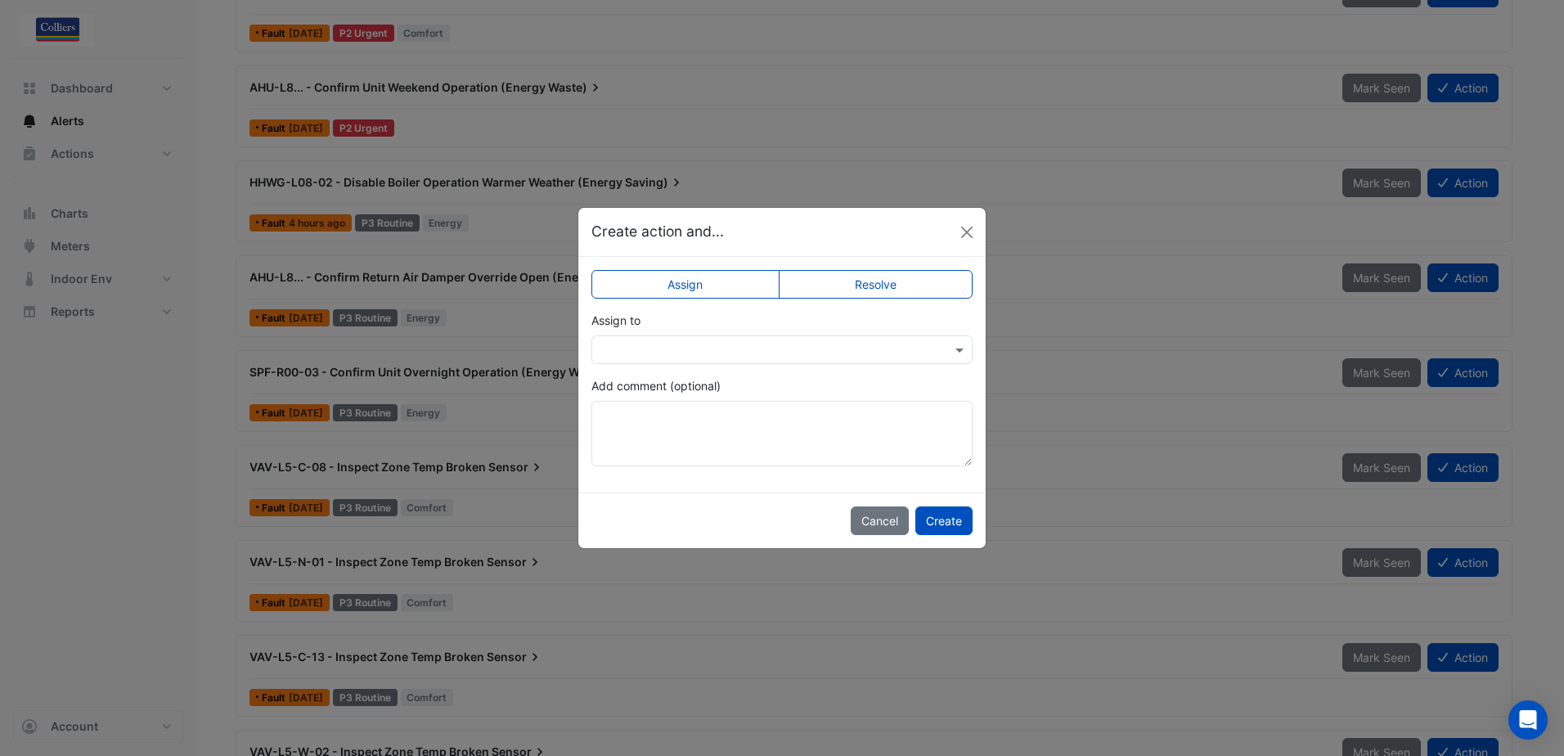
click at [905, 286] on label "Resolve" at bounding box center [876, 284] width 195 height 29
click at [640, 433] on textarea "Add comment (optional)" at bounding box center [781, 433] width 381 height 65
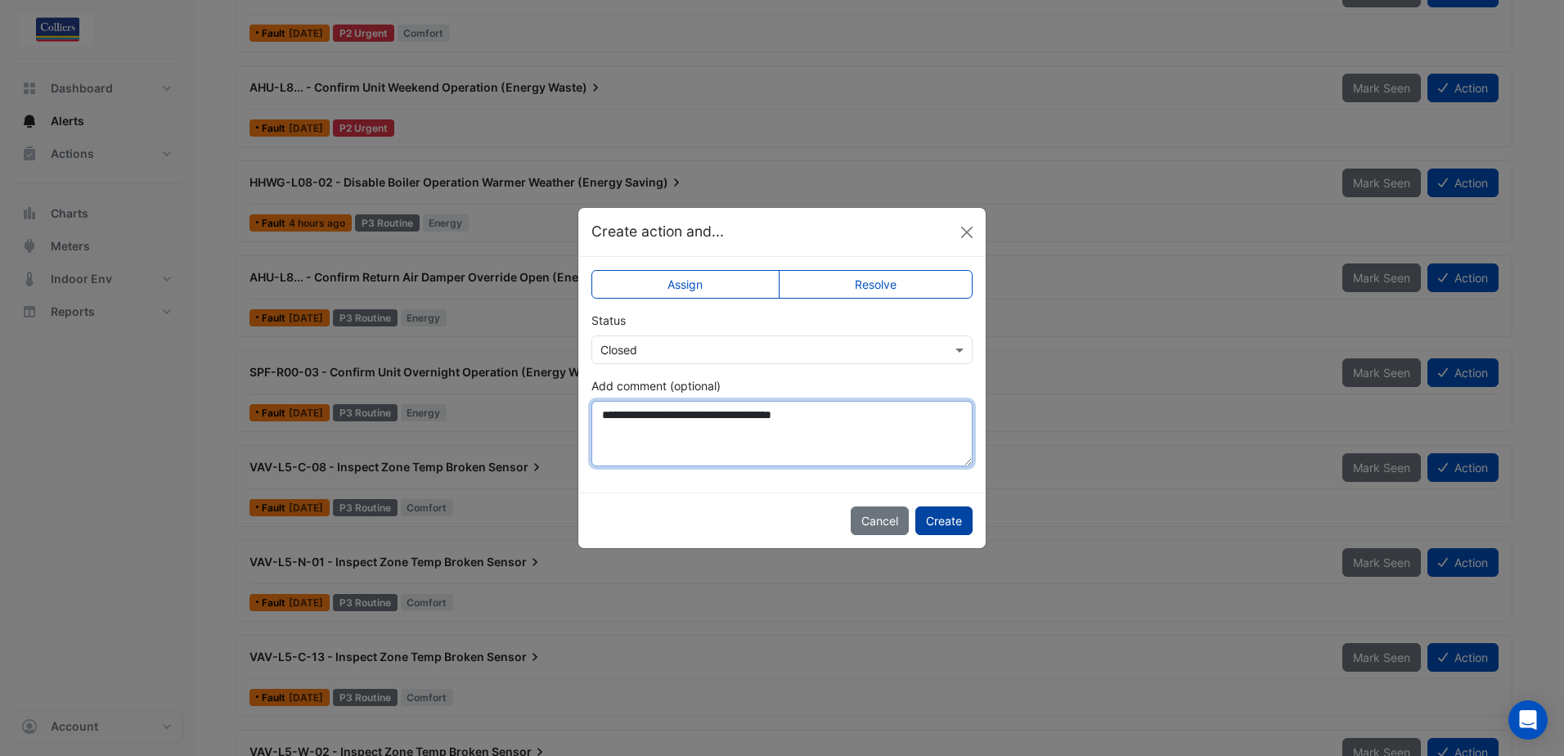
type textarea "**********"
click at [942, 525] on button "Create" at bounding box center [943, 520] width 57 height 29
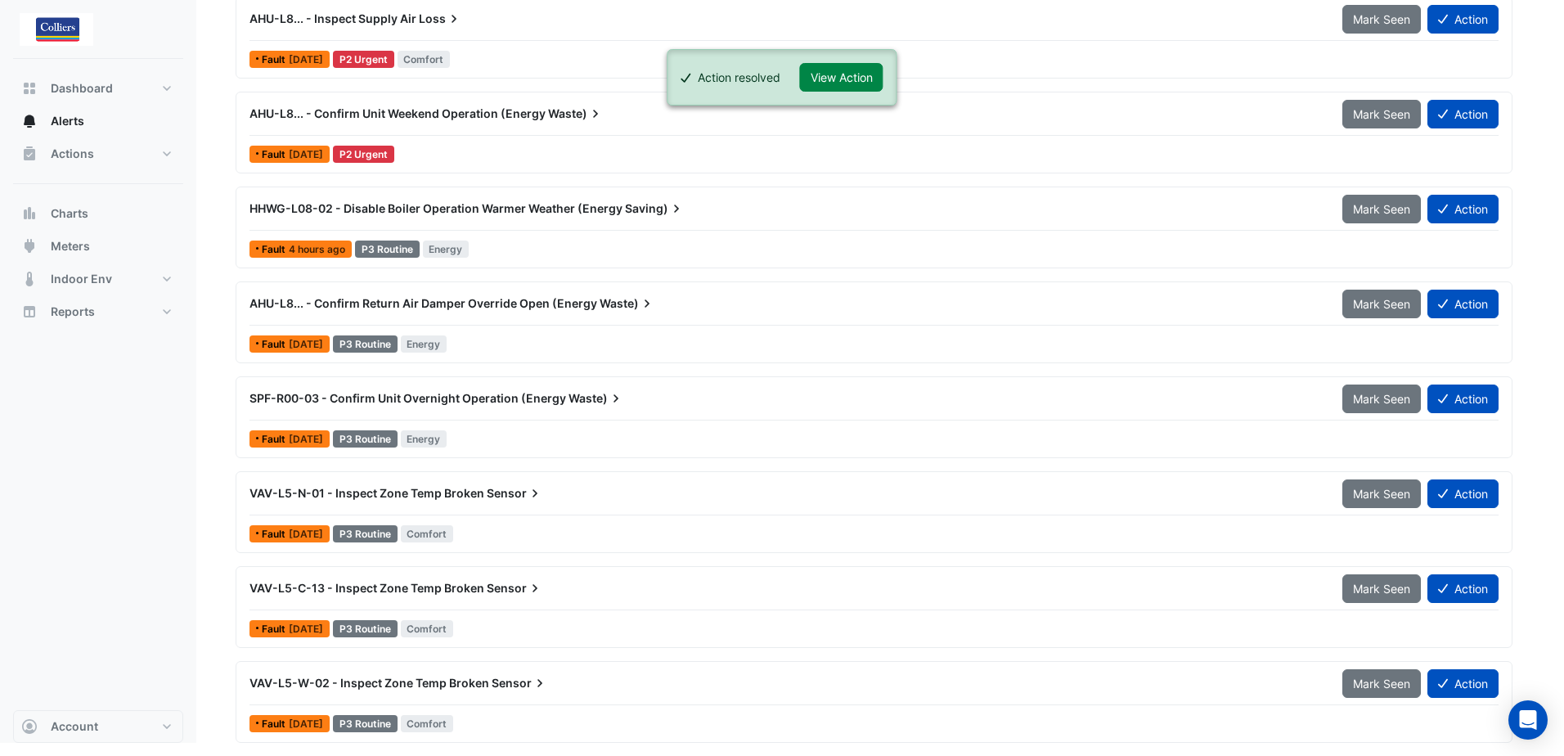
scroll to position [306, 0]
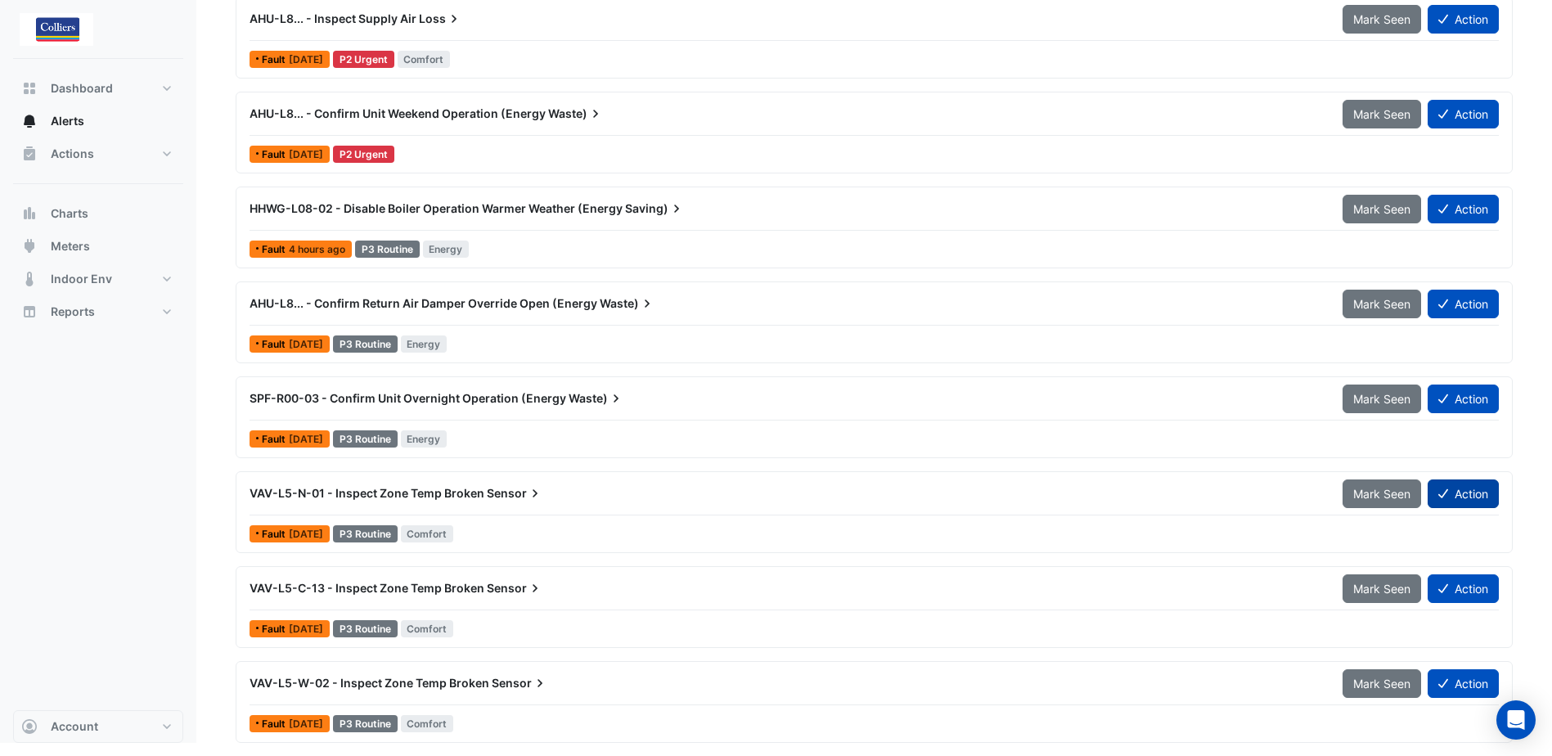
click at [1463, 496] on button "Action" at bounding box center [1463, 493] width 71 height 29
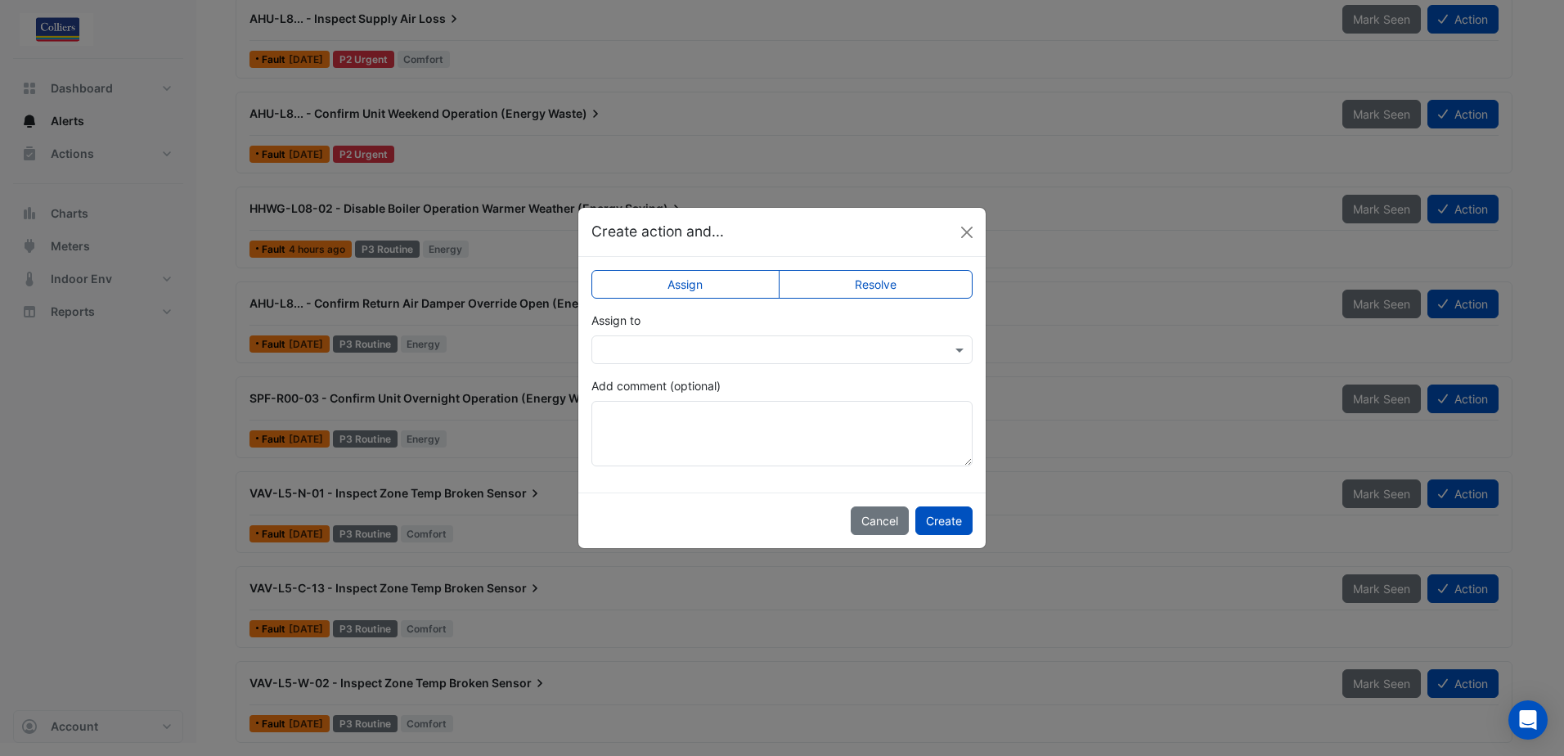
click at [875, 292] on label "Resolve" at bounding box center [876, 284] width 195 height 29
click at [636, 422] on textarea "Add comment (optional)" at bounding box center [781, 433] width 381 height 65
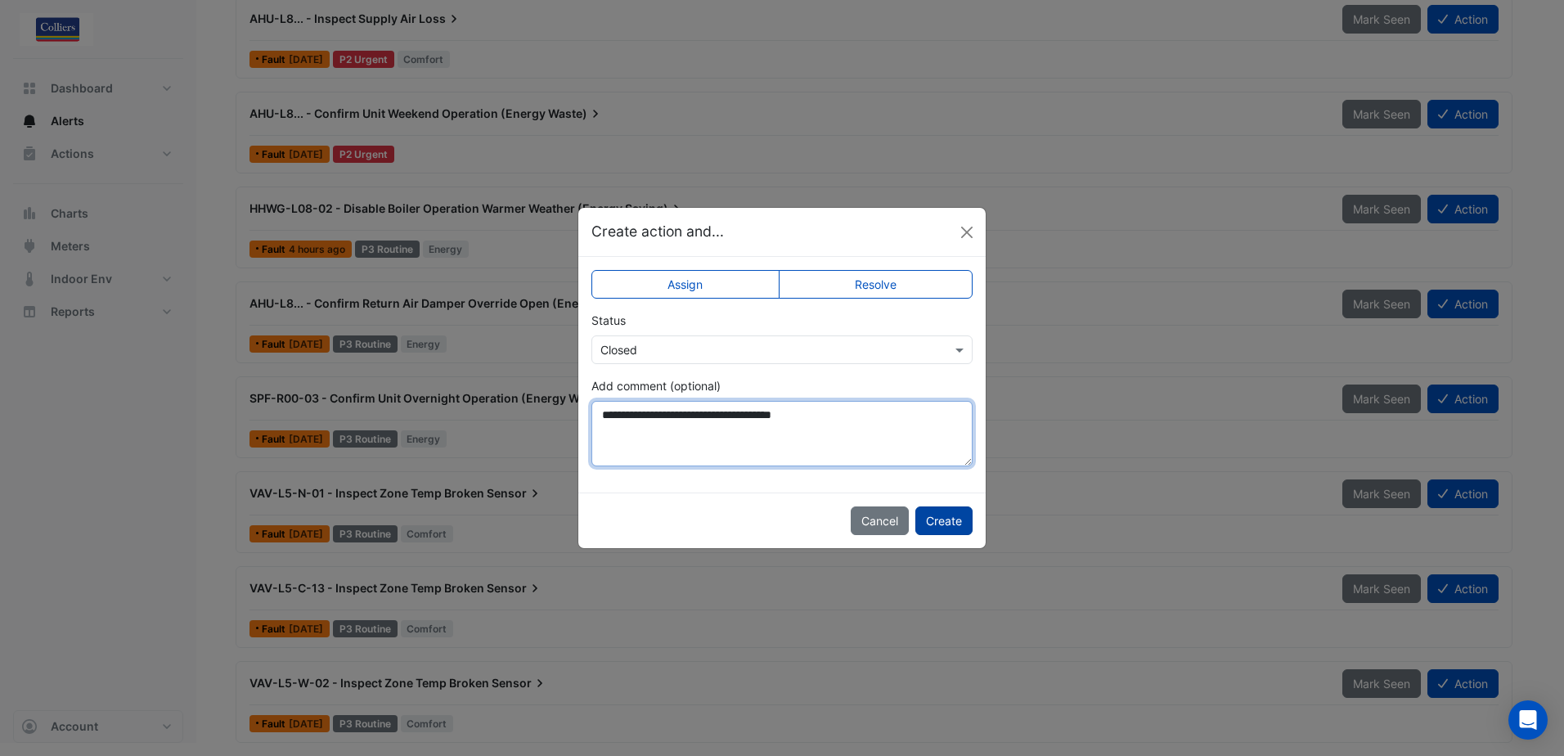
type textarea "**********"
click at [942, 525] on button "Create" at bounding box center [943, 520] width 57 height 29
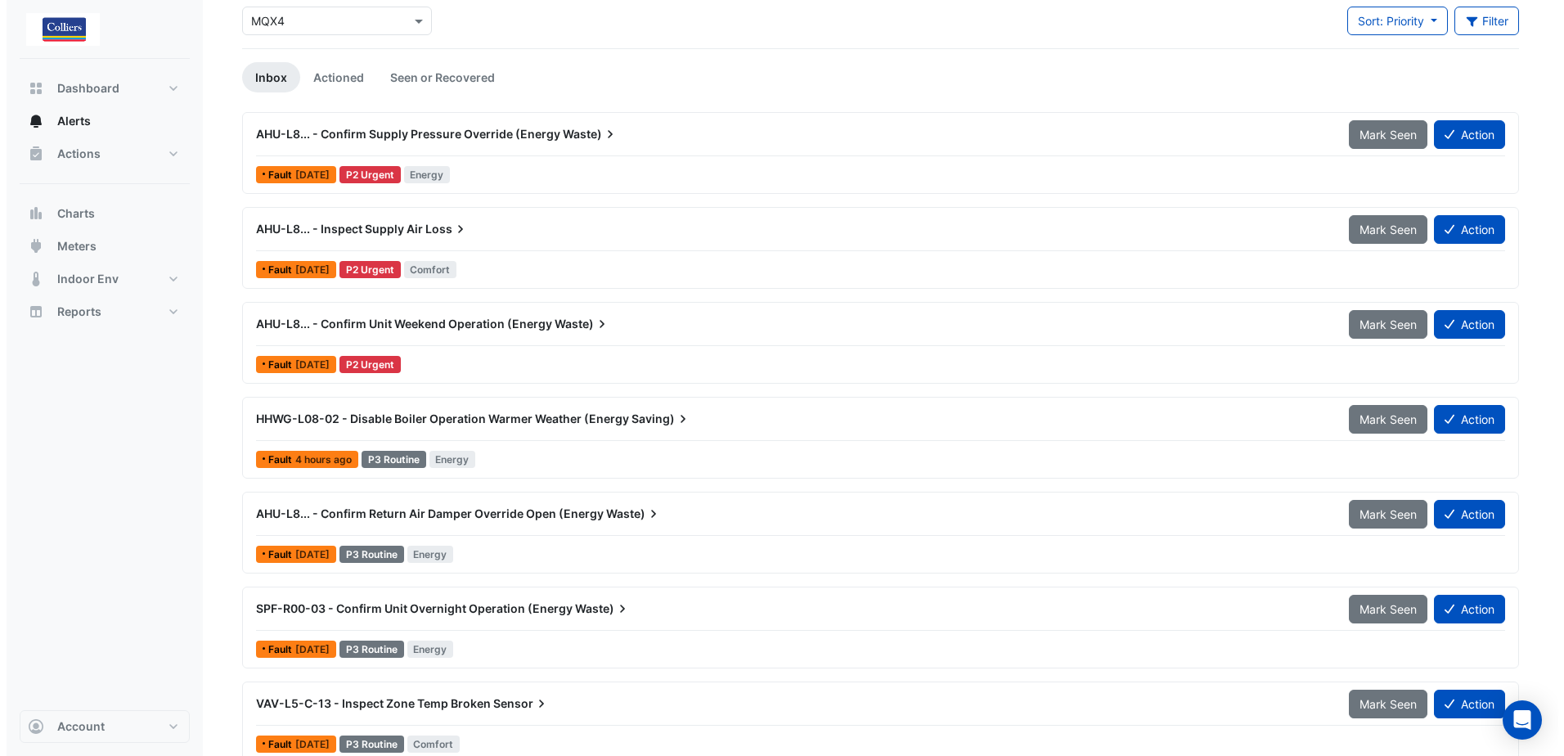
scroll to position [211, 0]
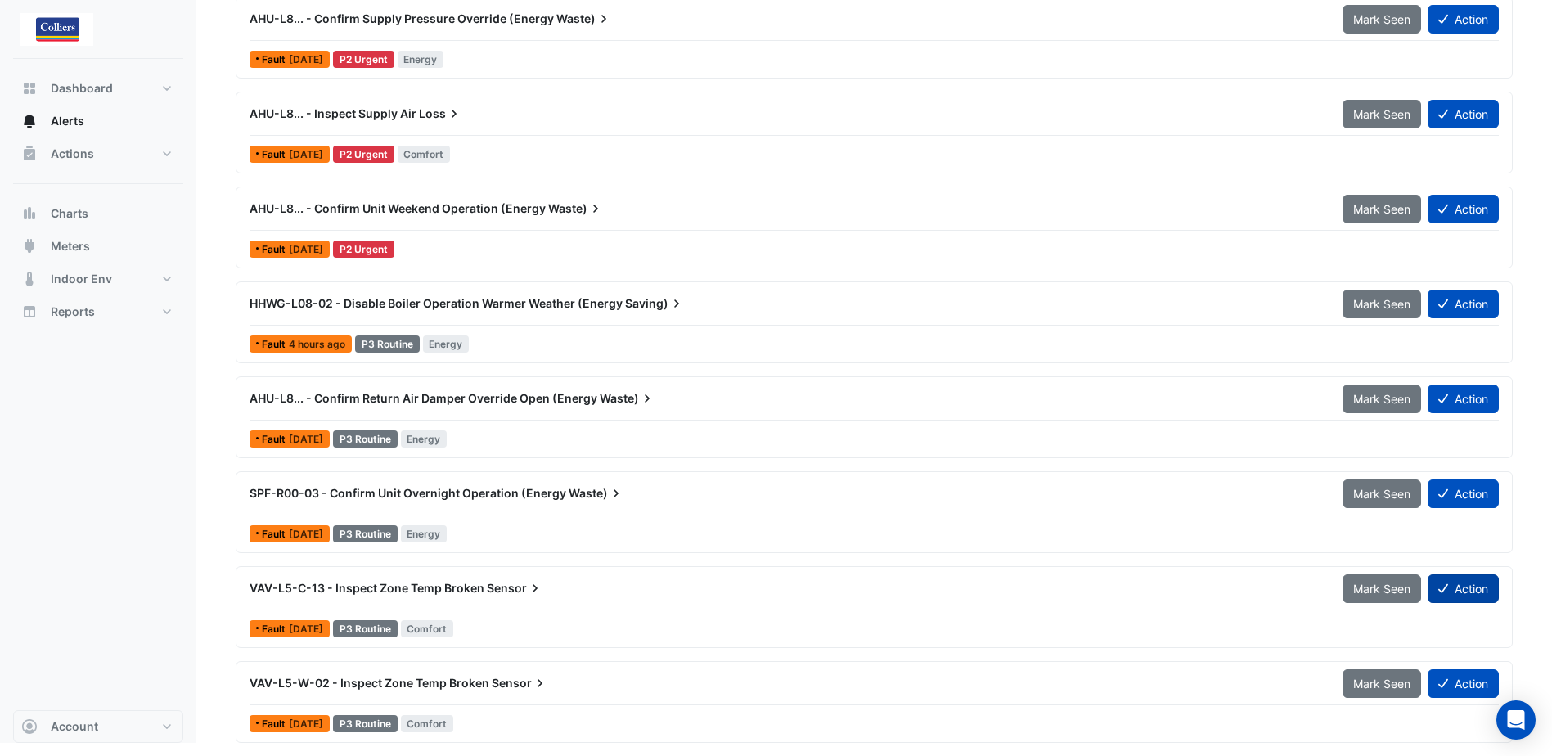
click at [1473, 593] on button "Action" at bounding box center [1463, 588] width 71 height 29
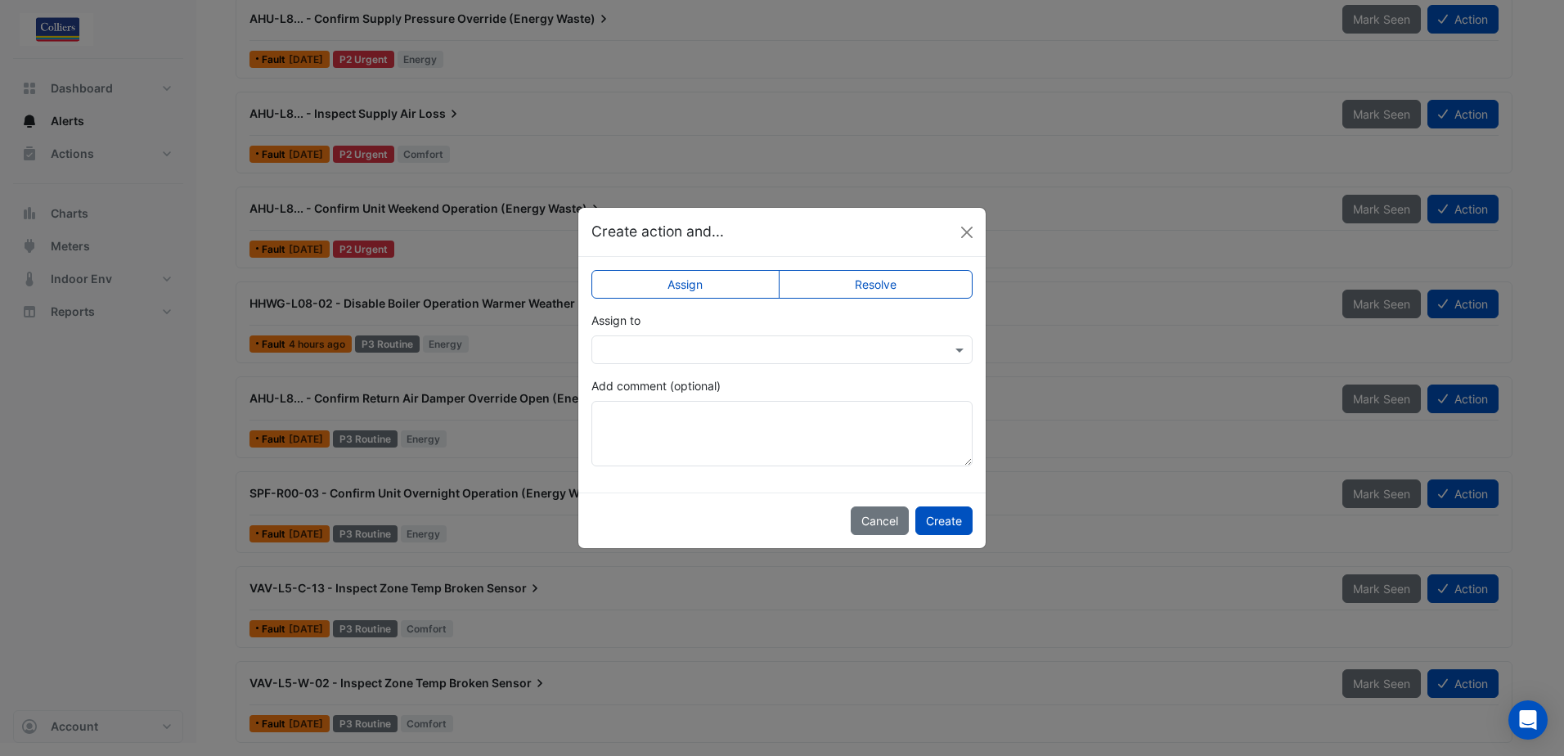
click at [858, 281] on label "Resolve" at bounding box center [876, 284] width 195 height 29
click at [645, 432] on textarea "Add comment (optional)" at bounding box center [781, 433] width 381 height 65
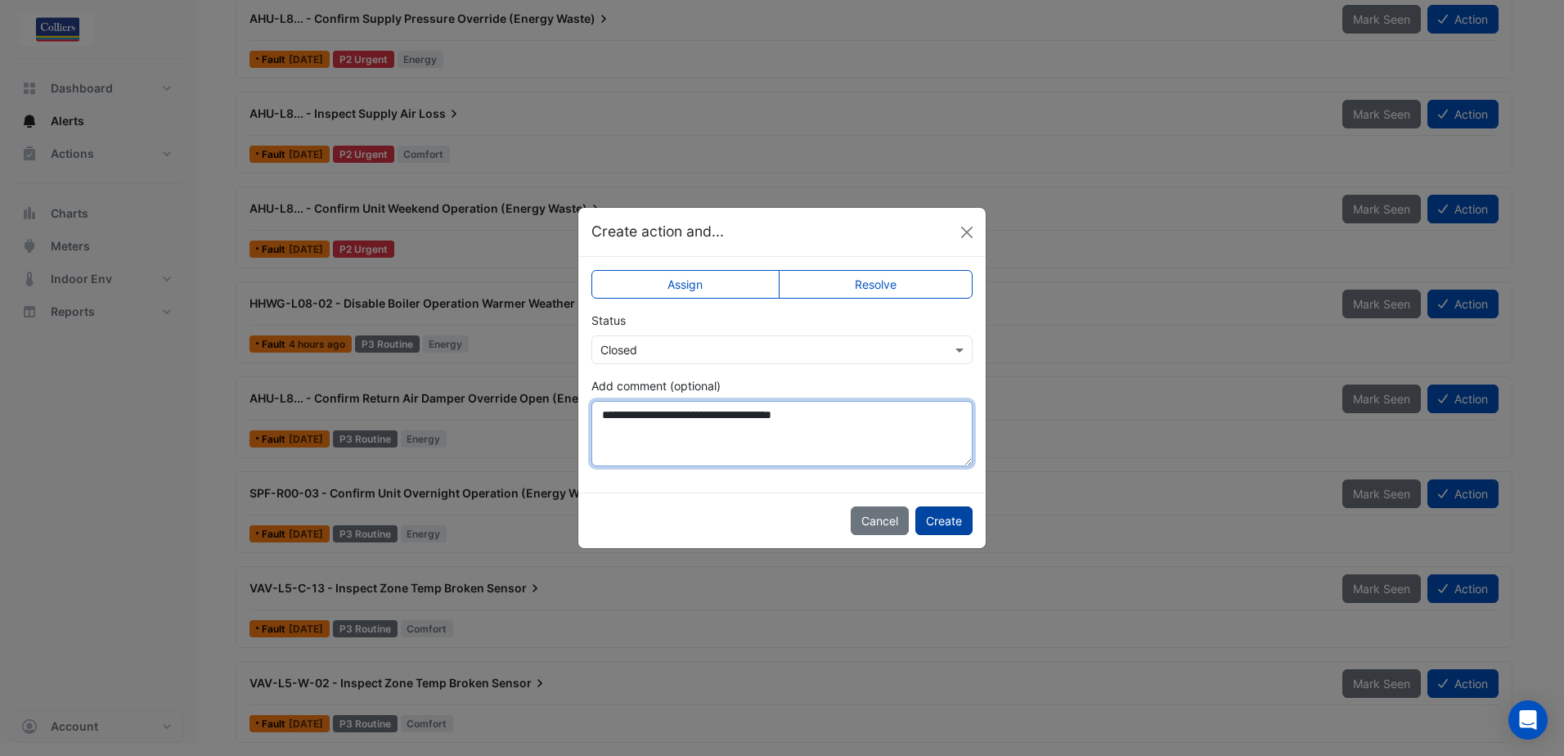
type textarea "**********"
click at [956, 529] on button "Create" at bounding box center [943, 520] width 57 height 29
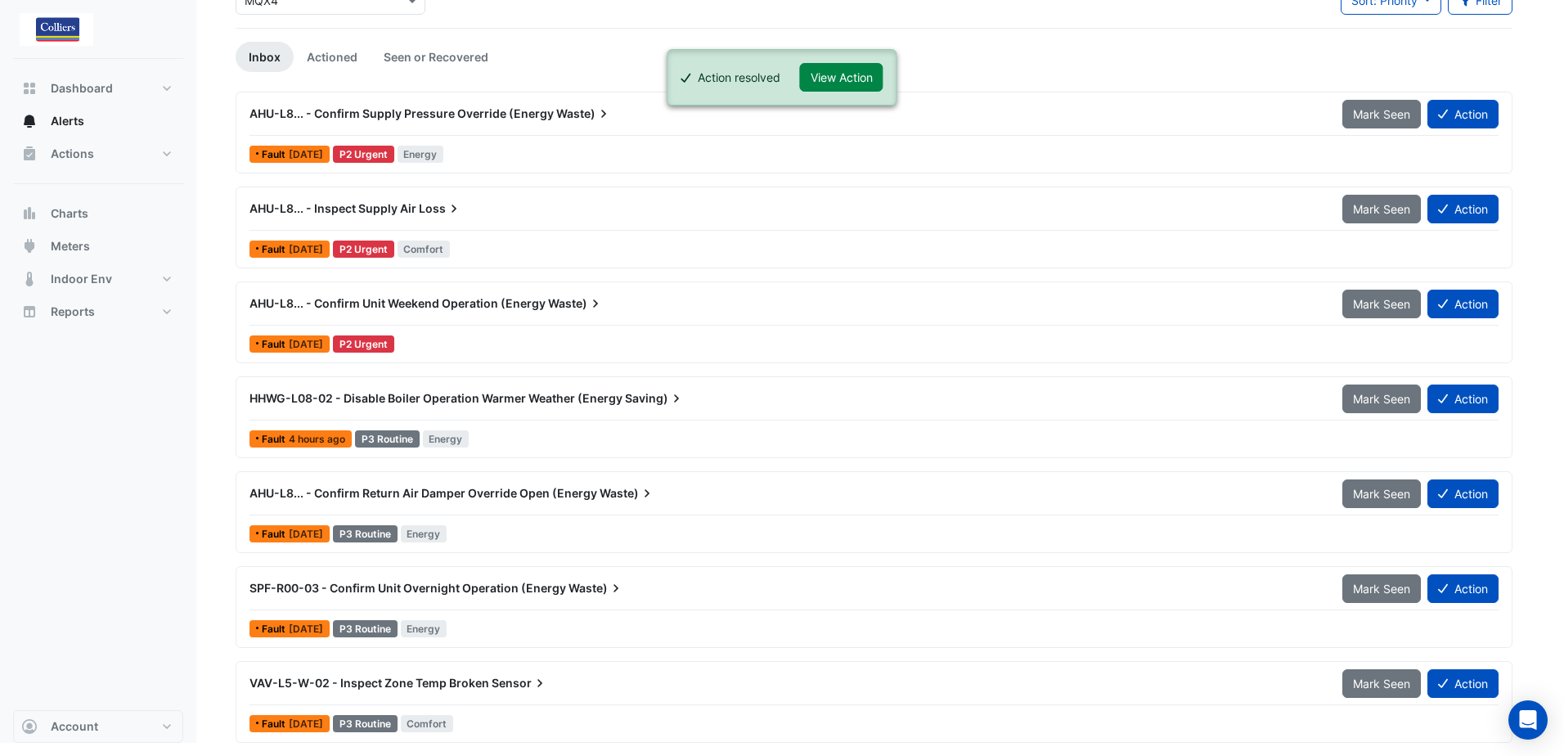
scroll to position [116, 0]
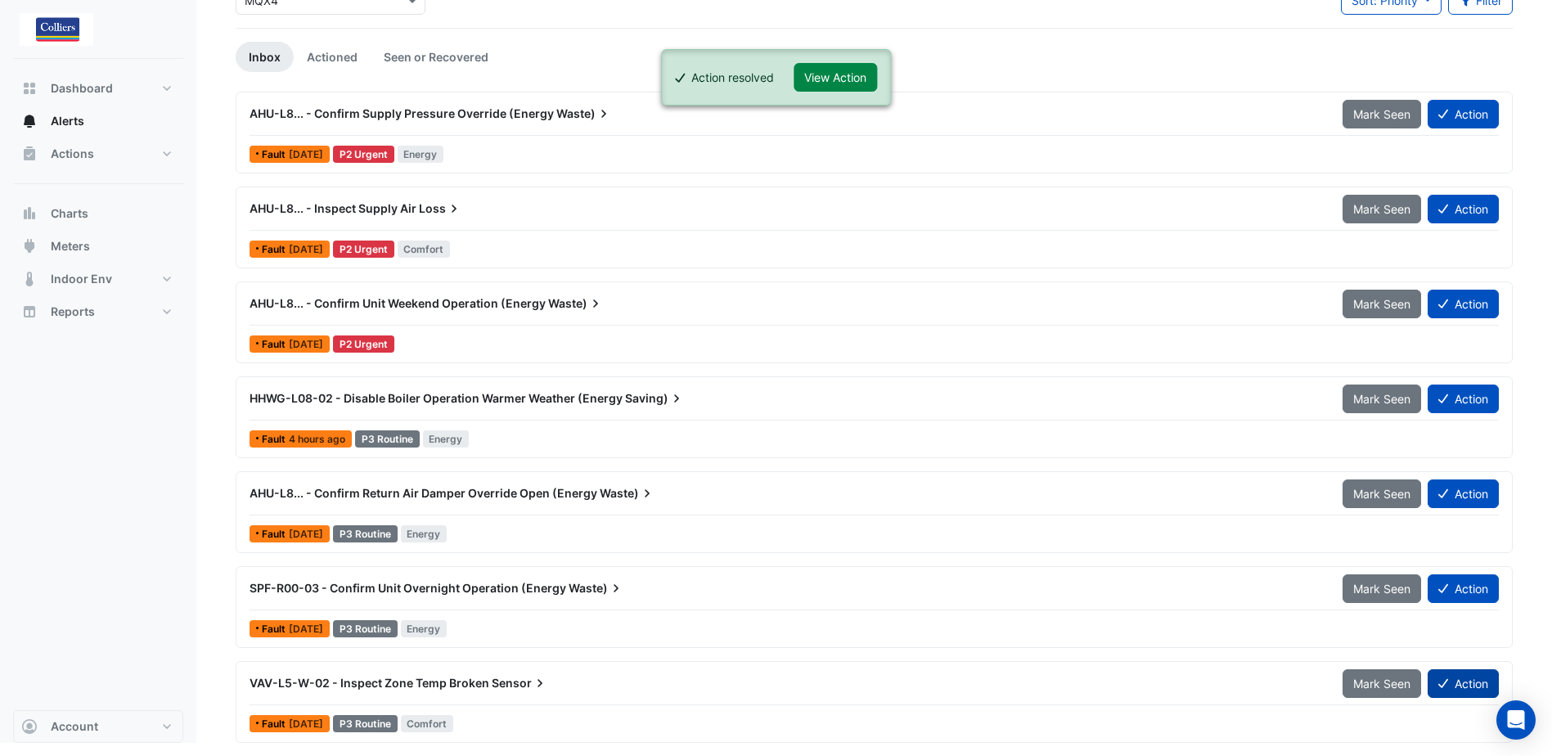
click at [1464, 683] on button "Action" at bounding box center [1463, 683] width 71 height 29
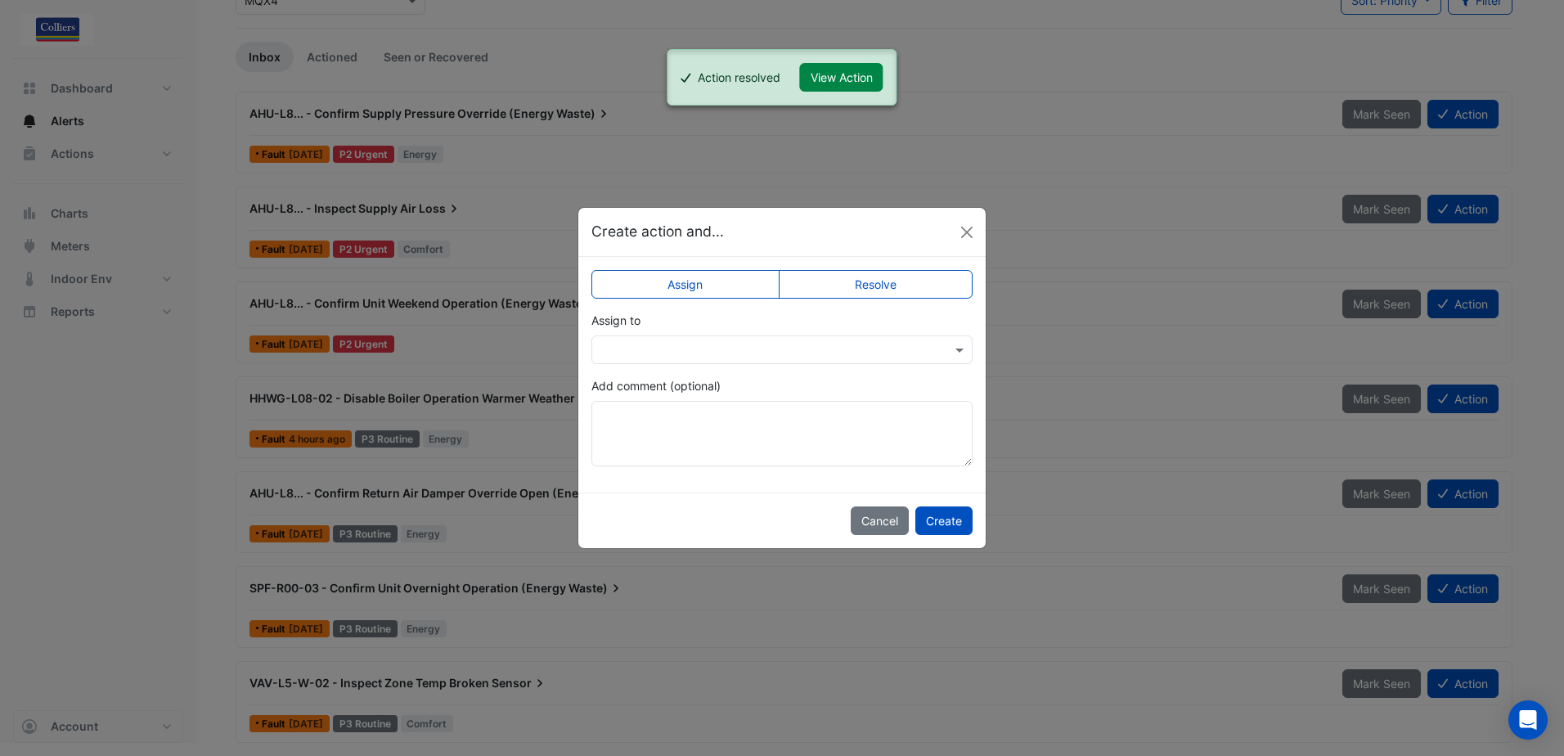
click at [871, 290] on label "Resolve" at bounding box center [876, 284] width 195 height 29
click at [654, 426] on textarea "Add comment (optional)" at bounding box center [781, 433] width 381 height 65
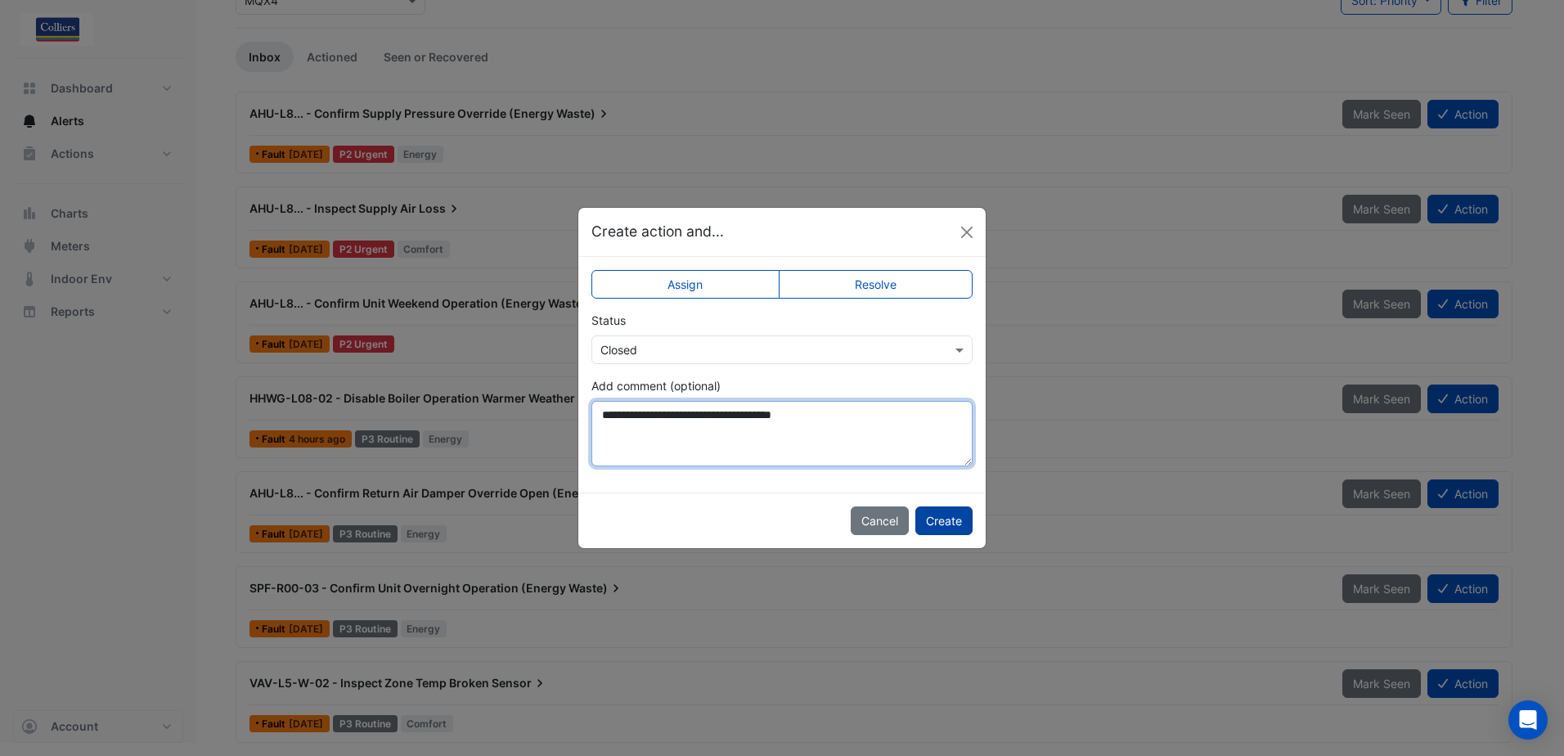
type textarea "**********"
click at [952, 528] on button "Create" at bounding box center [943, 520] width 57 height 29
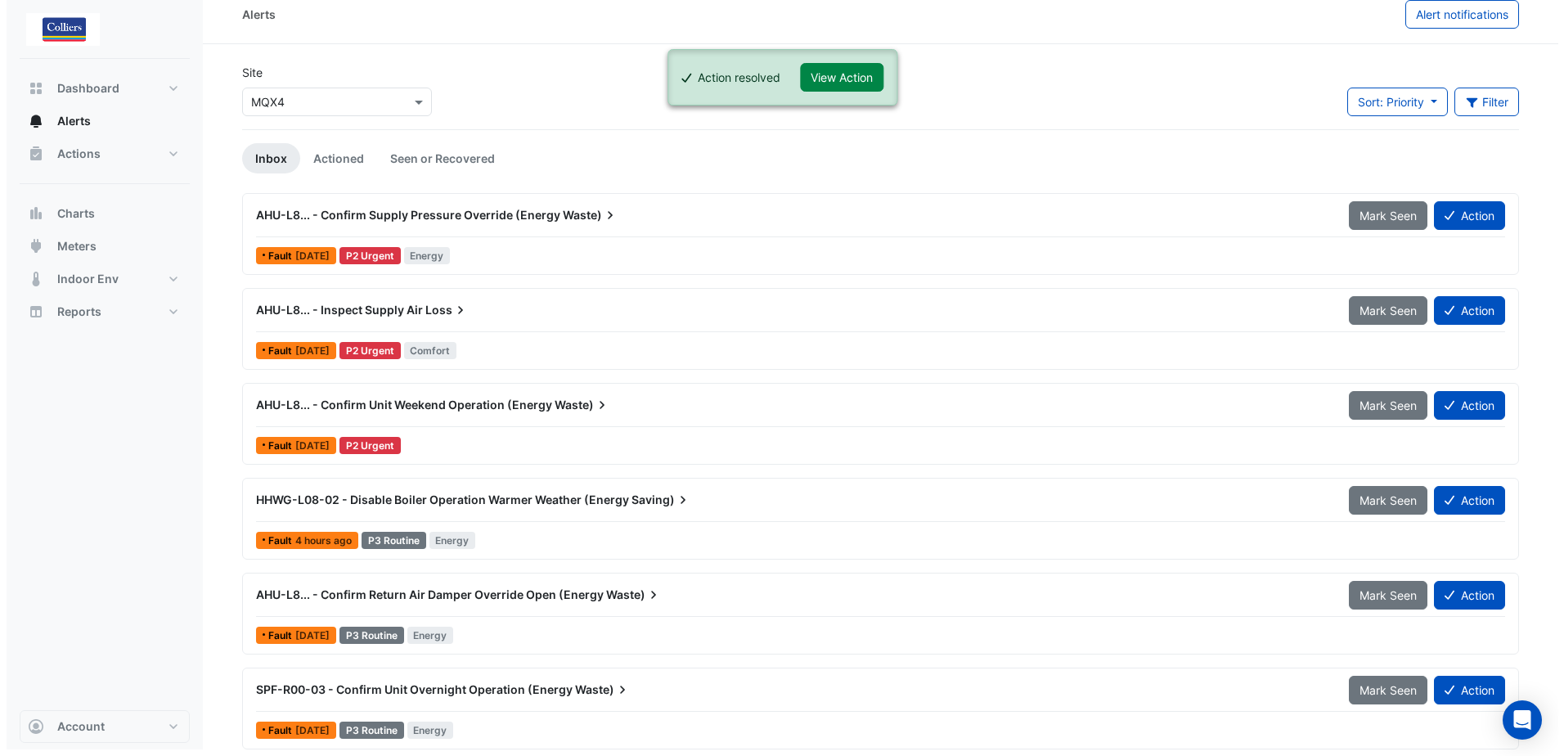
scroll to position [21, 0]
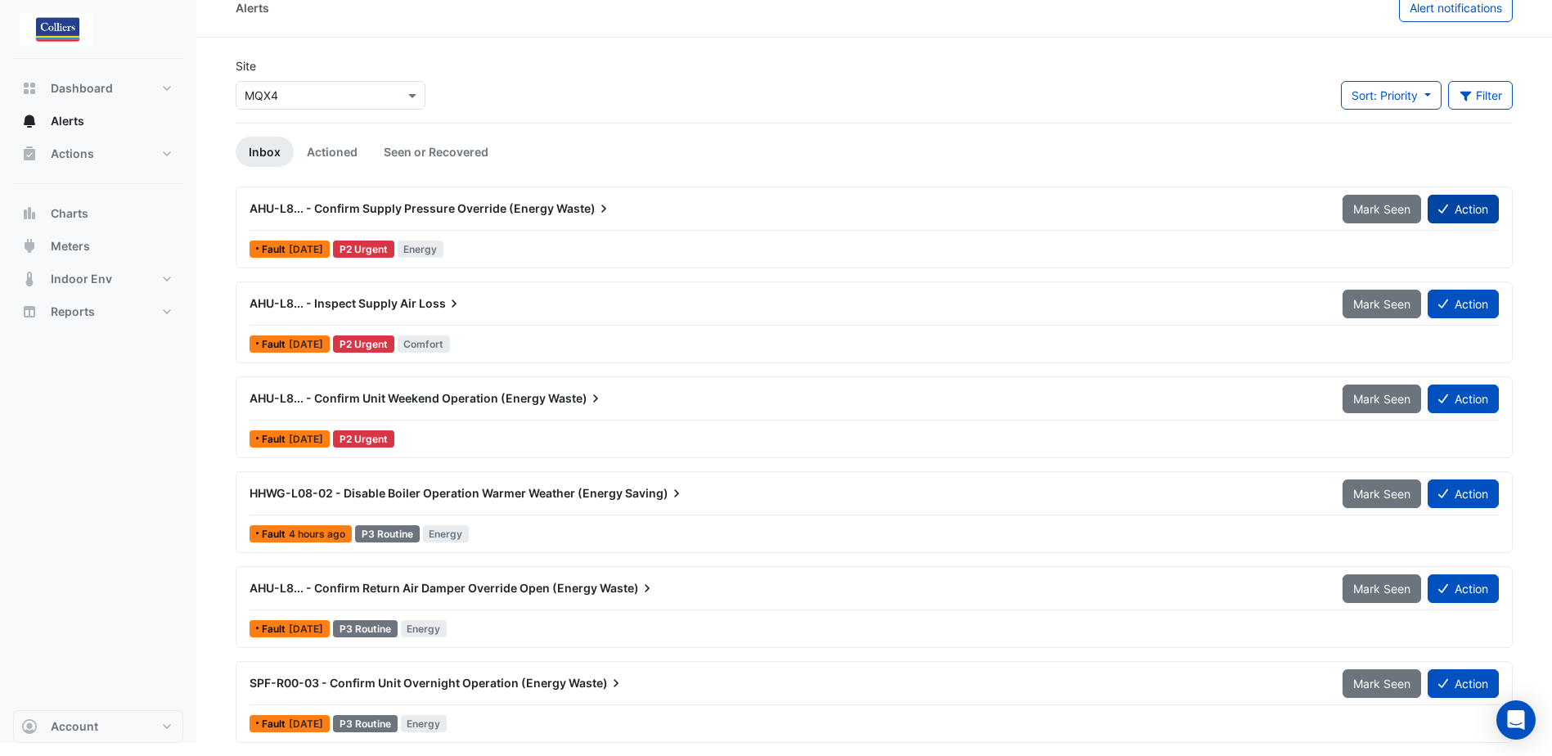
click at [1462, 217] on button "Action" at bounding box center [1463, 209] width 71 height 29
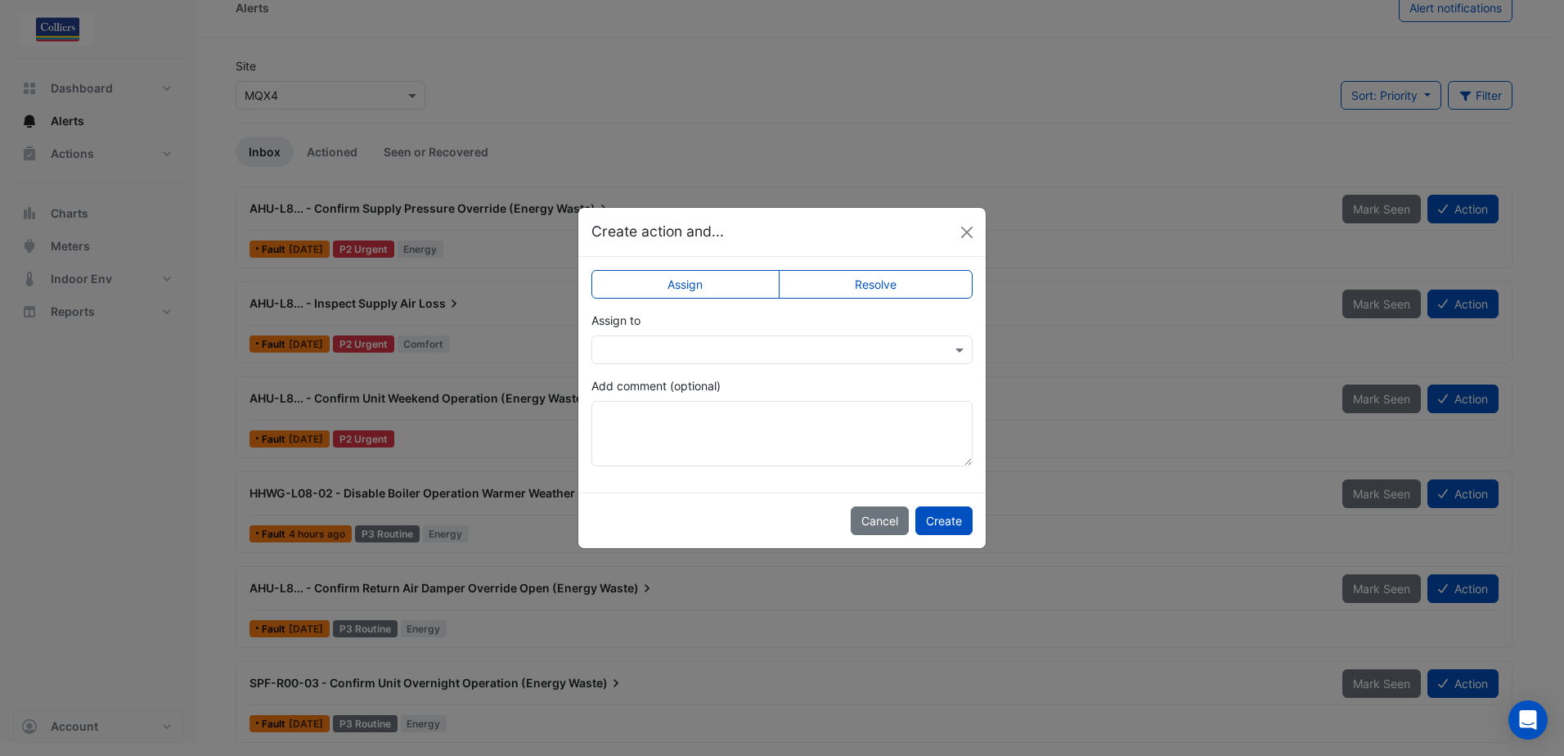
click at [695, 353] on input "text" at bounding box center [765, 350] width 330 height 17
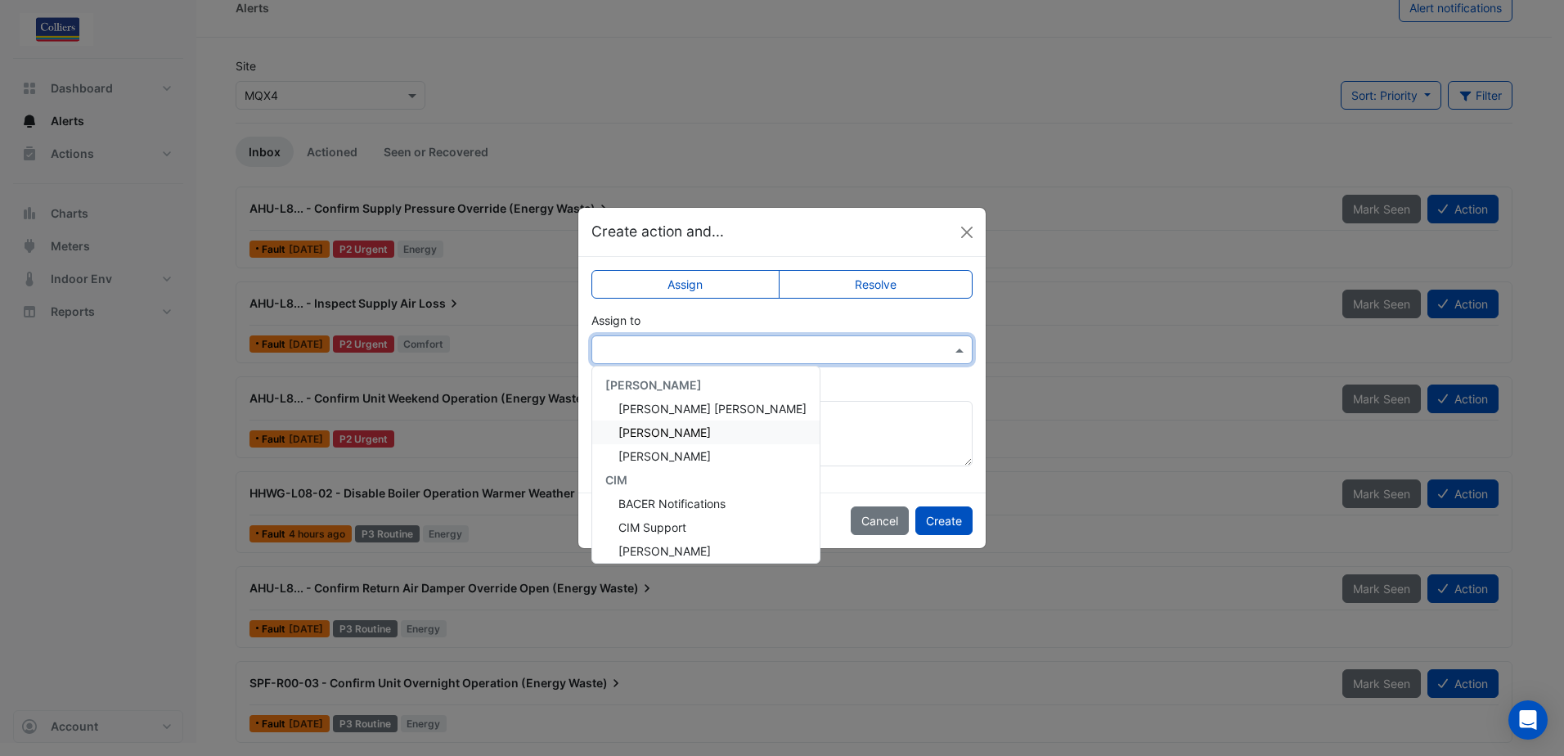
click at [663, 435] on span "[PERSON_NAME]" at bounding box center [664, 432] width 92 height 14
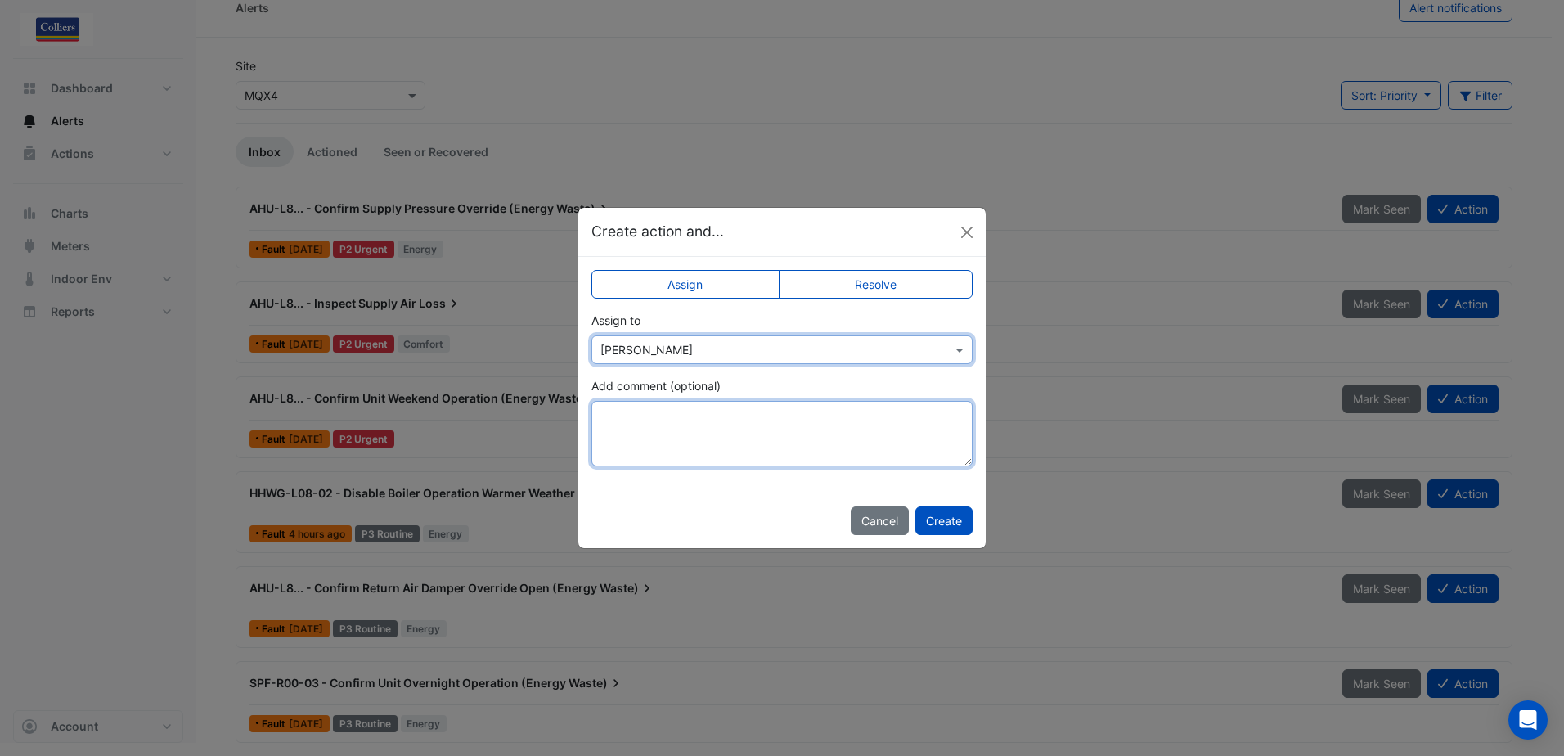
click at [661, 420] on textarea "Add comment (optional)" at bounding box center [781, 433] width 381 height 65
type textarea "**********"
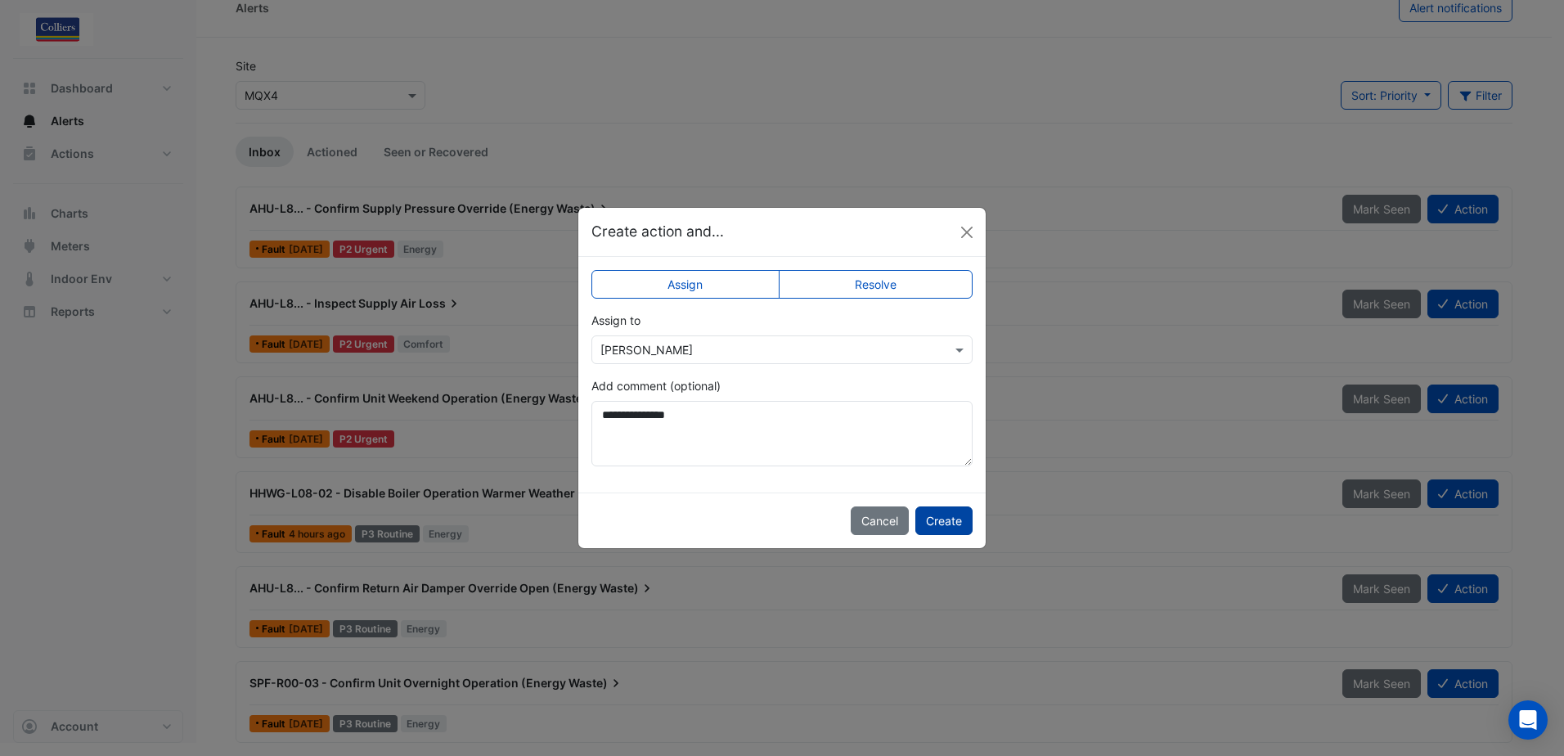
click at [956, 527] on button "Create" at bounding box center [943, 520] width 57 height 29
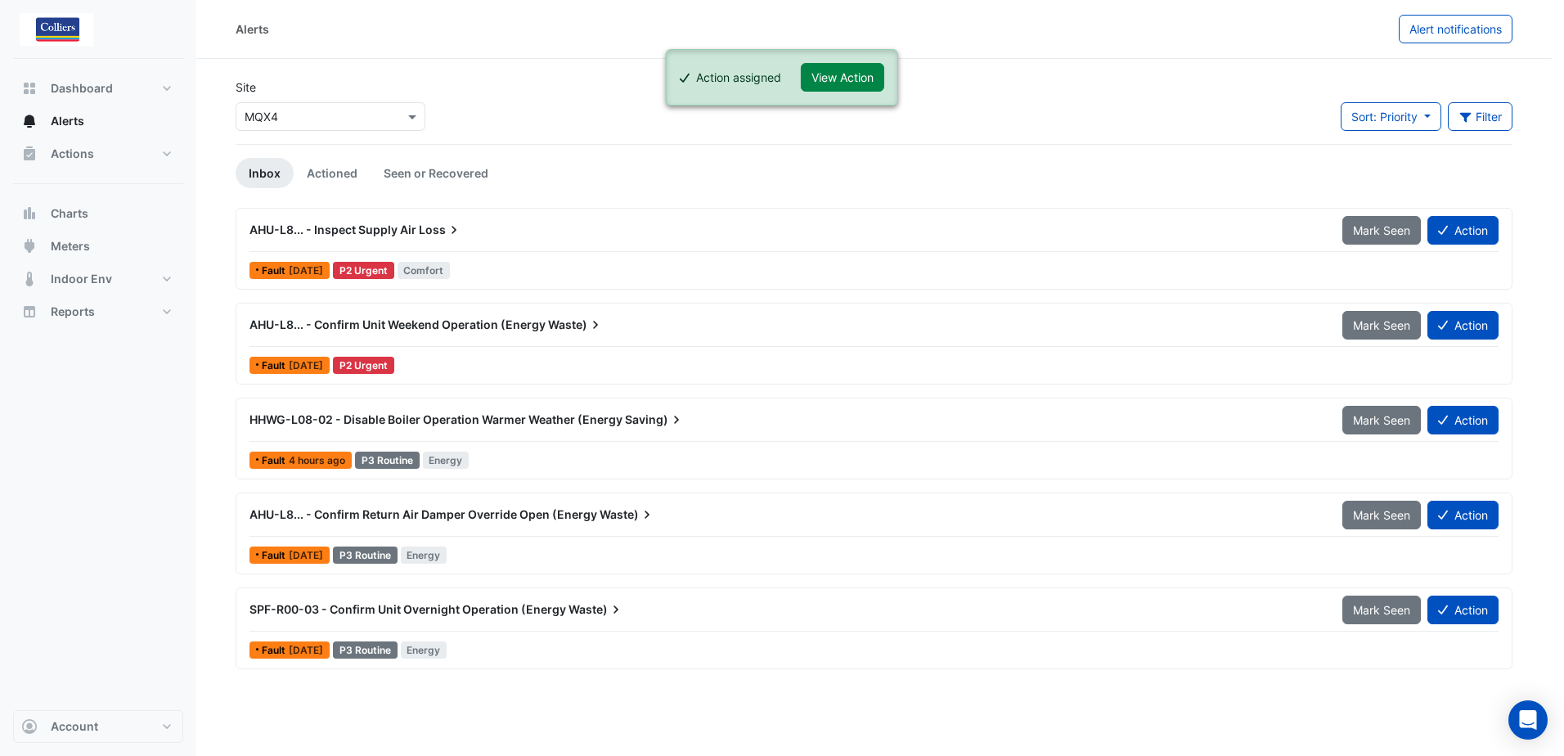
scroll to position [0, 0]
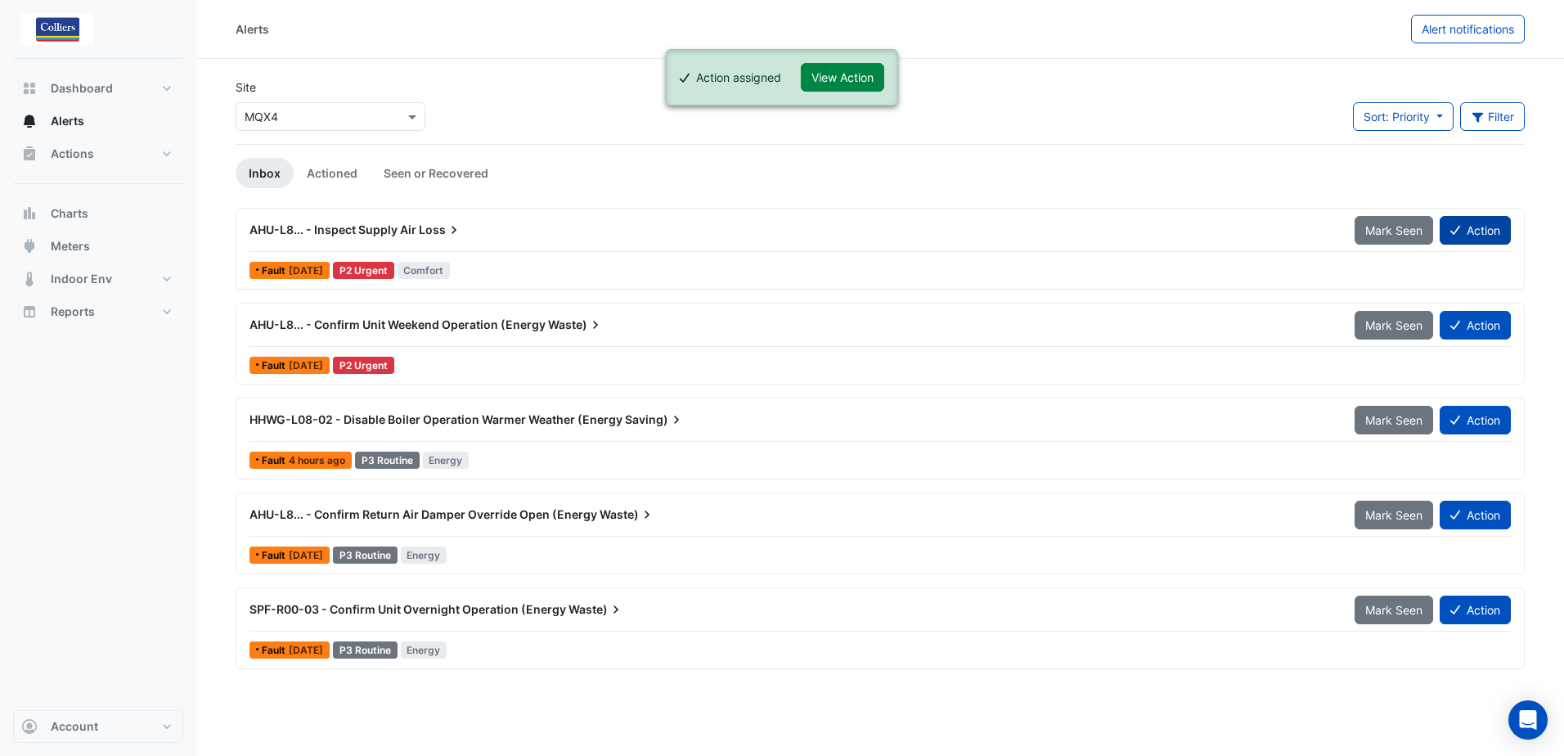
click at [1489, 227] on button "Action" at bounding box center [1475, 230] width 71 height 29
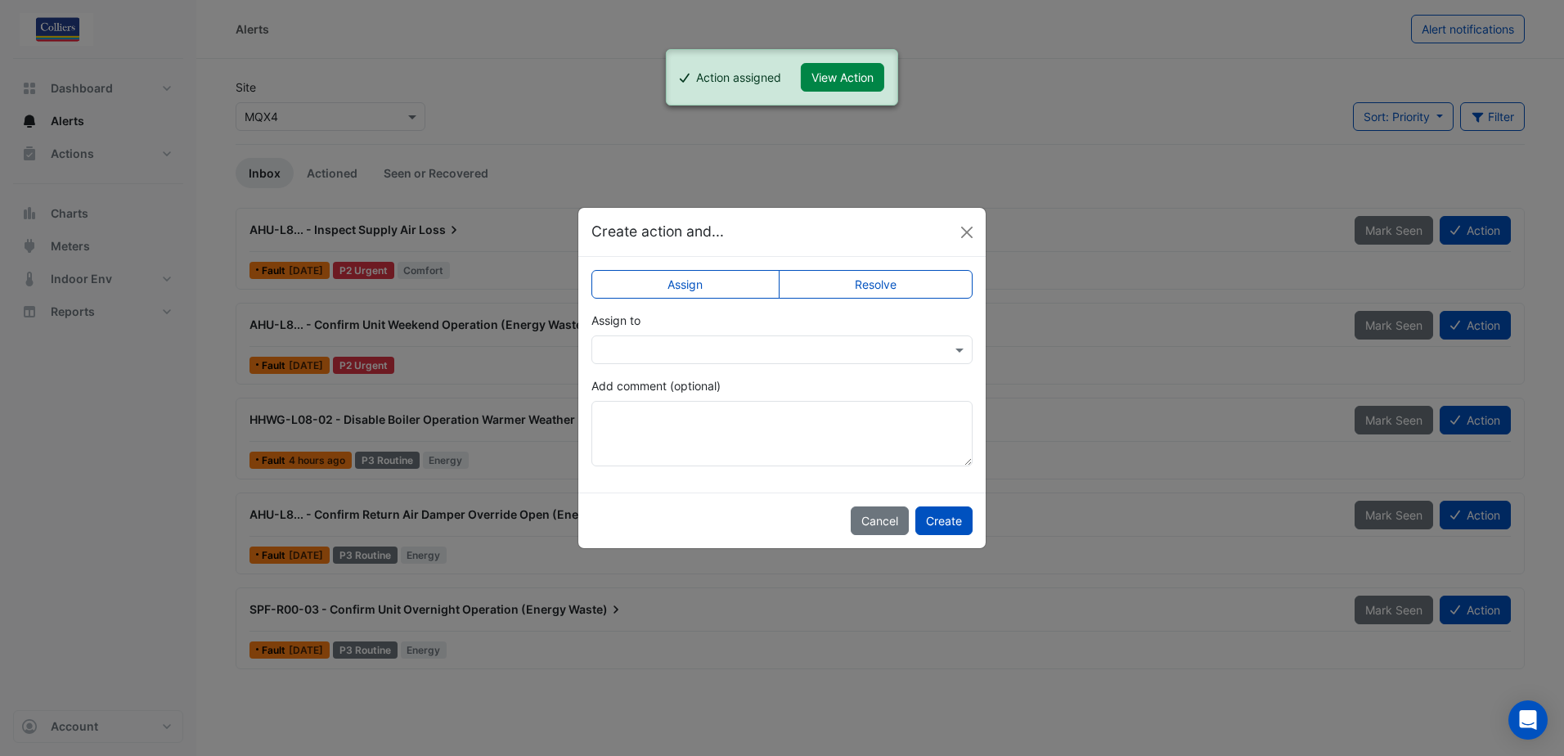
click at [897, 278] on label "Resolve" at bounding box center [876, 284] width 195 height 29
click at [714, 288] on label "Assign" at bounding box center [685, 284] width 188 height 29
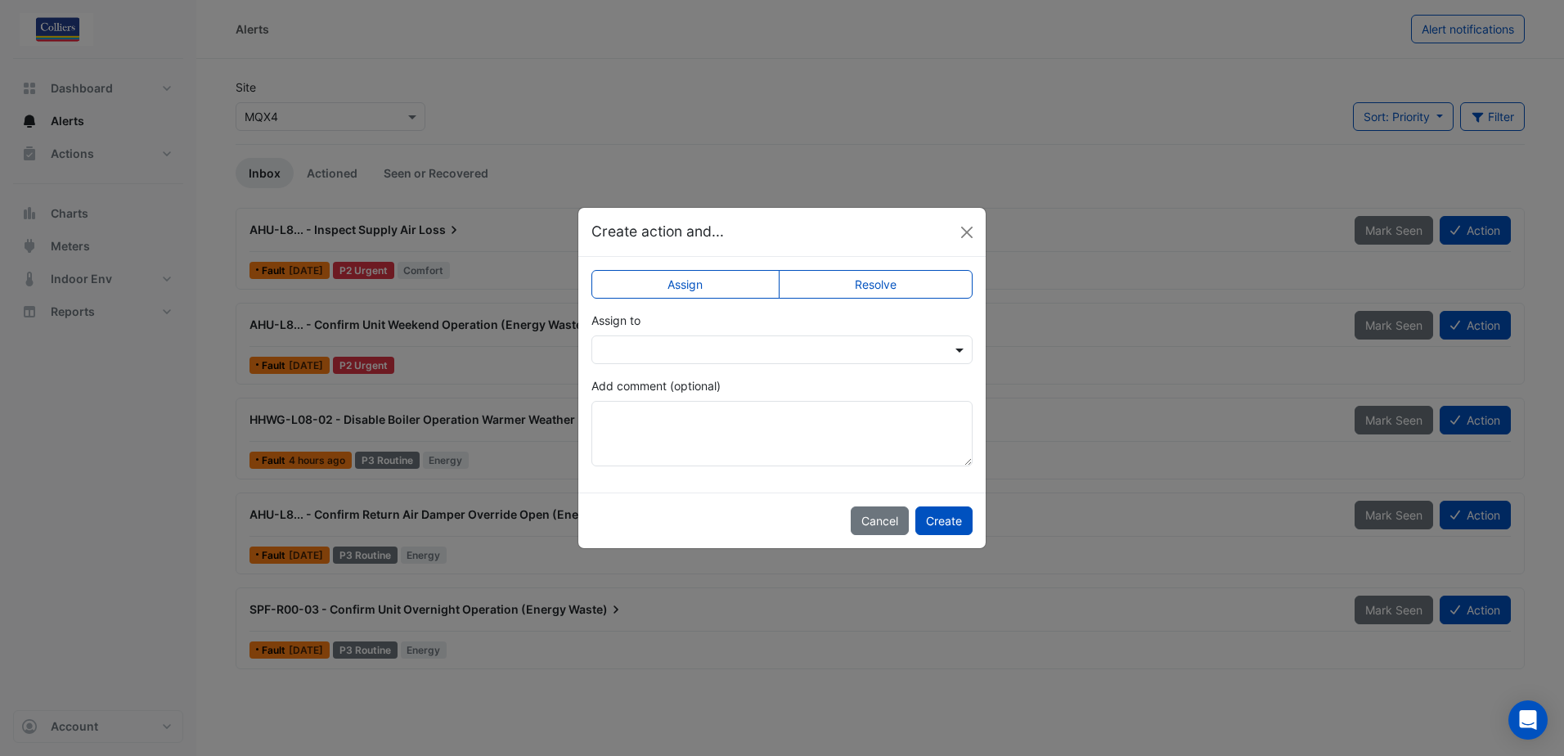
click at [956, 351] on span at bounding box center [961, 349] width 20 height 17
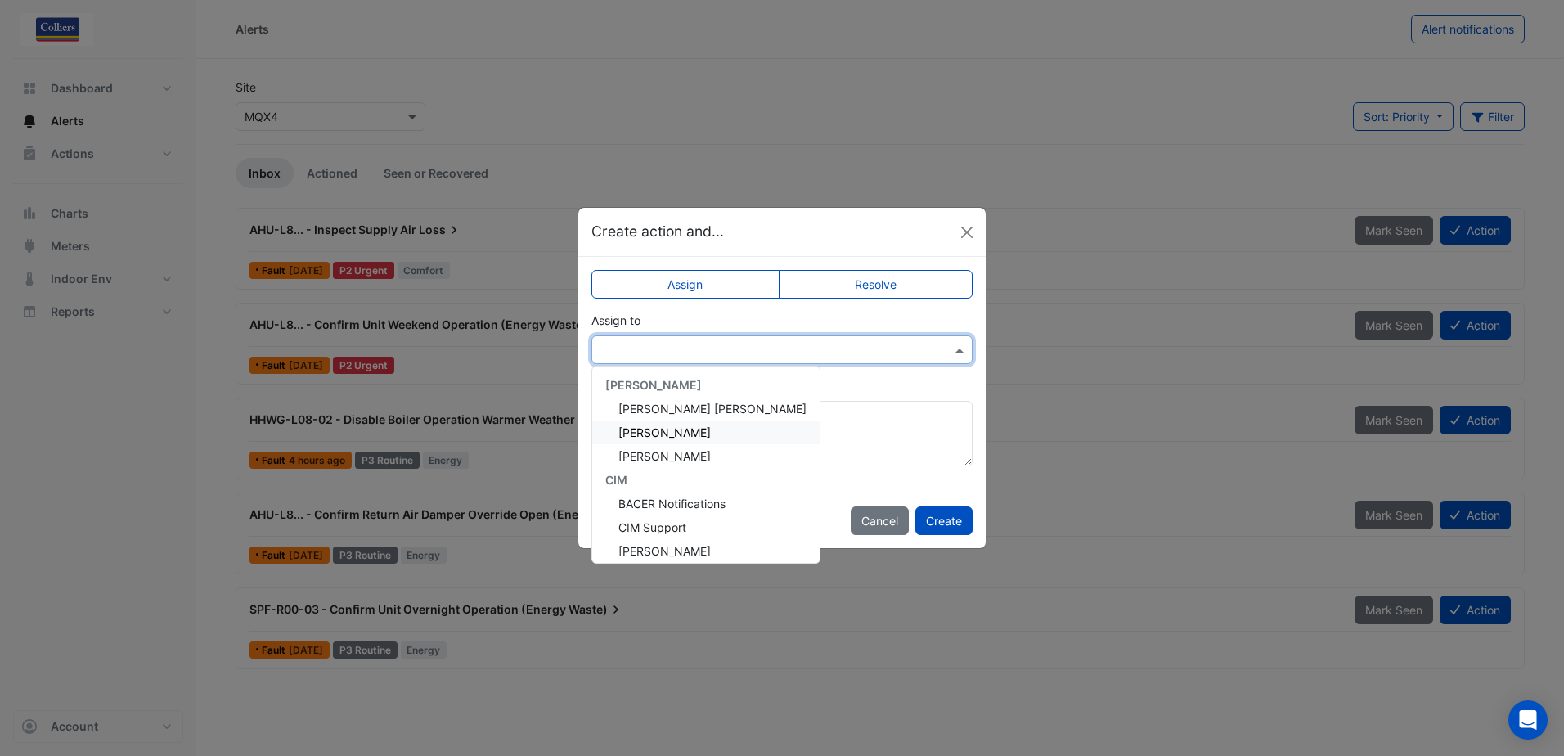
click at [681, 433] on span "[PERSON_NAME]" at bounding box center [664, 432] width 92 height 14
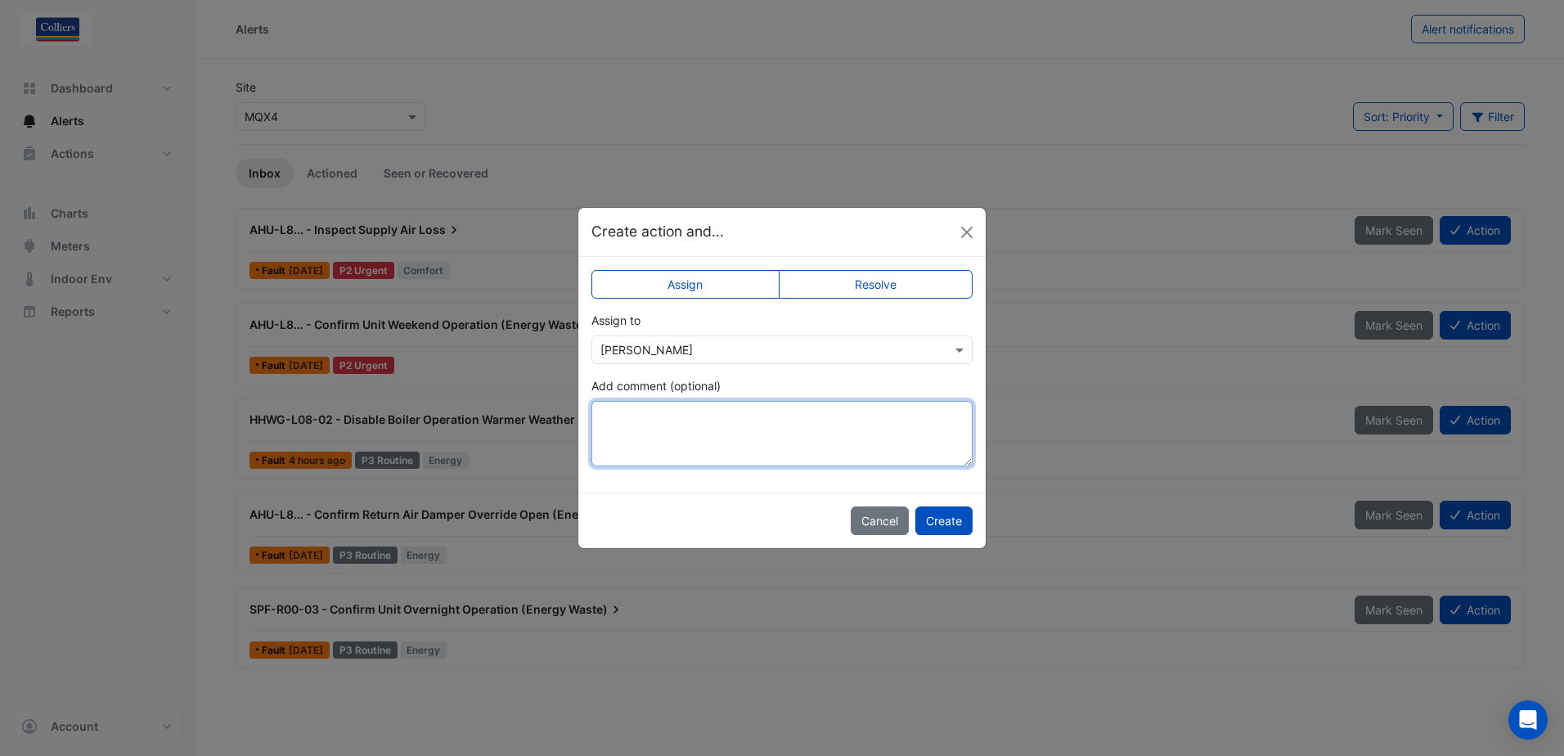
click at [681, 433] on textarea "Add comment (optional)" at bounding box center [781, 433] width 381 height 65
type textarea "**********"
click at [944, 524] on button "Create" at bounding box center [943, 520] width 57 height 29
